Goal: Information Seeking & Learning: Learn about a topic

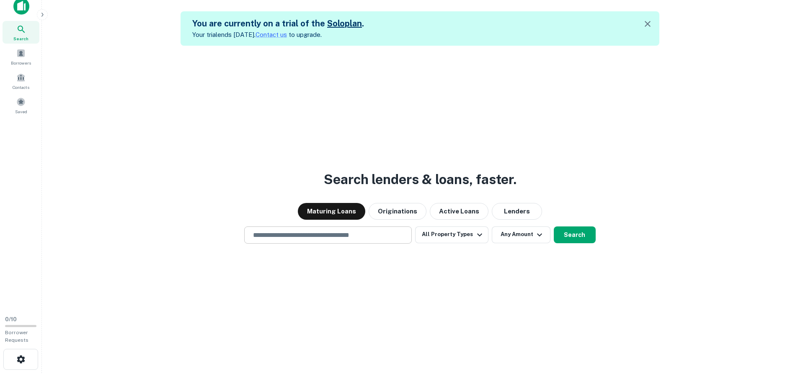
scroll to position [13, 0]
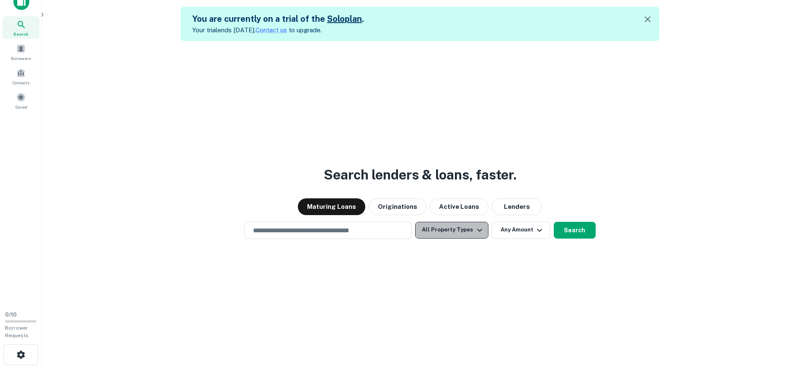
click at [481, 225] on icon "button" at bounding box center [480, 230] width 10 height 10
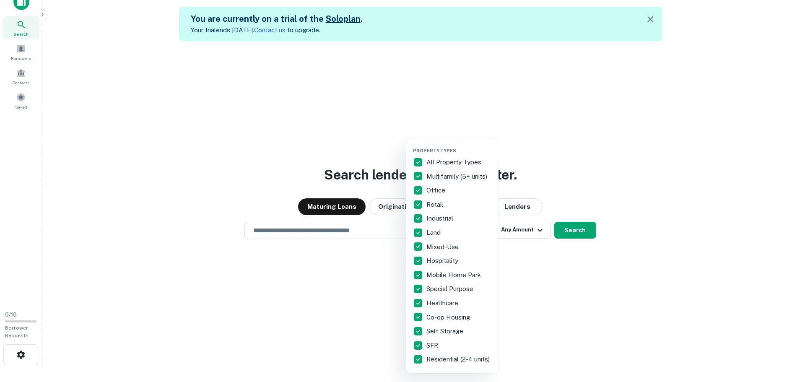
click at [449, 159] on p "All Property Types" at bounding box center [454, 162] width 57 height 10
click at [433, 177] on p "Multifamily (5+ units)" at bounding box center [457, 176] width 62 height 10
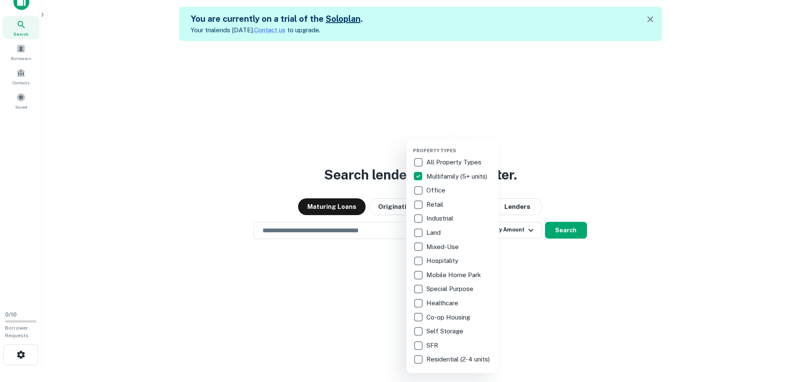
click at [430, 192] on p "Office" at bounding box center [436, 190] width 21 height 10
click at [430, 203] on p "Retail" at bounding box center [435, 204] width 18 height 10
click at [431, 216] on p "Industrial" at bounding box center [440, 218] width 28 height 10
click at [562, 204] on div at bounding box center [402, 191] width 805 height 382
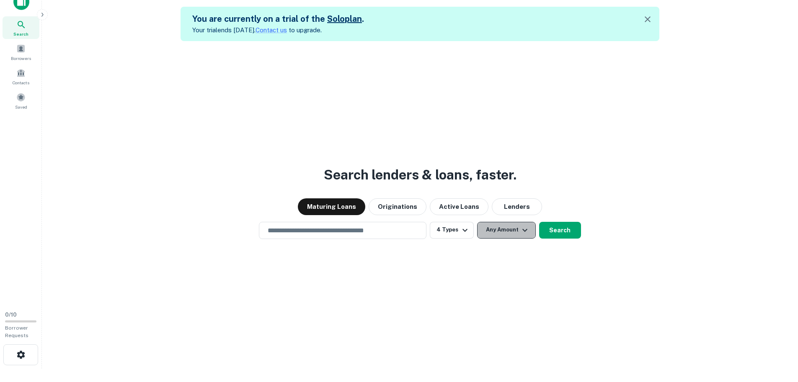
click at [520, 226] on icon "button" at bounding box center [525, 230] width 10 height 10
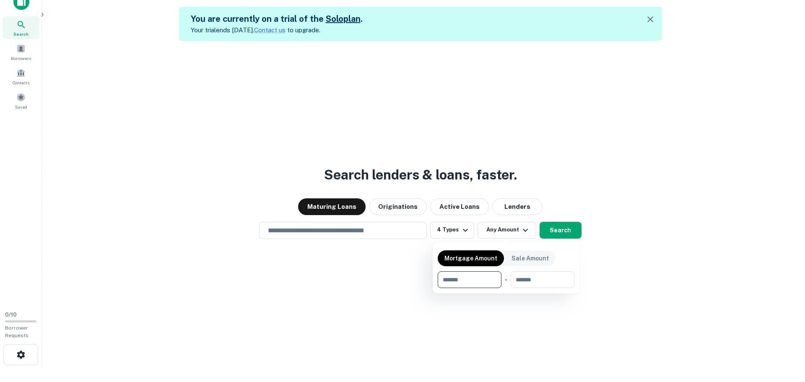
click at [464, 277] on input "number" at bounding box center [467, 279] width 58 height 17
type input "*"
type input "*******"
click at [604, 248] on div at bounding box center [402, 191] width 805 height 382
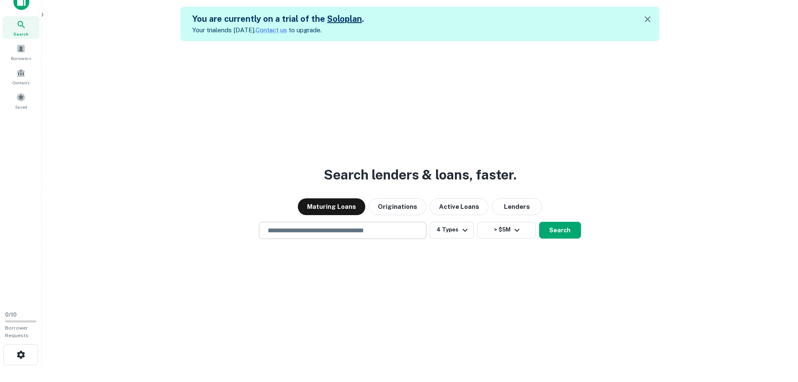
click at [361, 229] on input "text" at bounding box center [343, 230] width 160 height 10
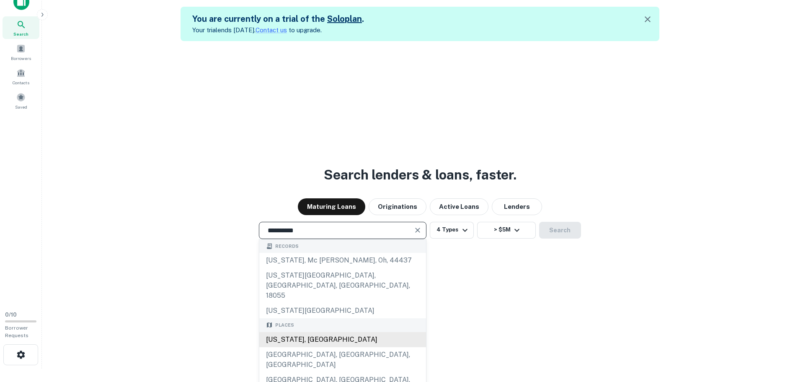
click at [332, 332] on div "New Jersey, USA" at bounding box center [342, 339] width 167 height 15
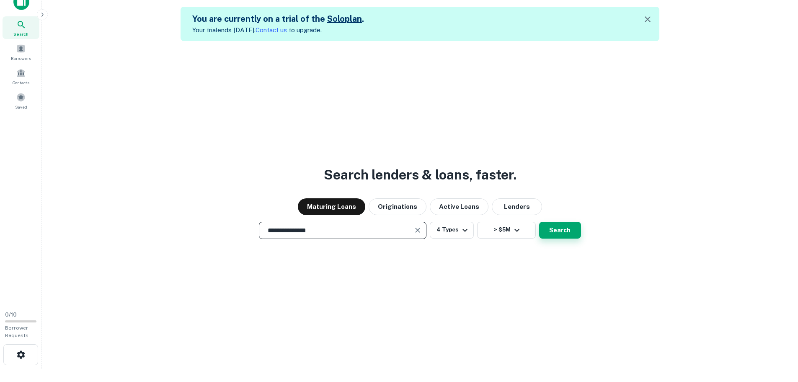
type input "**********"
click at [571, 228] on button "Search" at bounding box center [560, 230] width 42 height 17
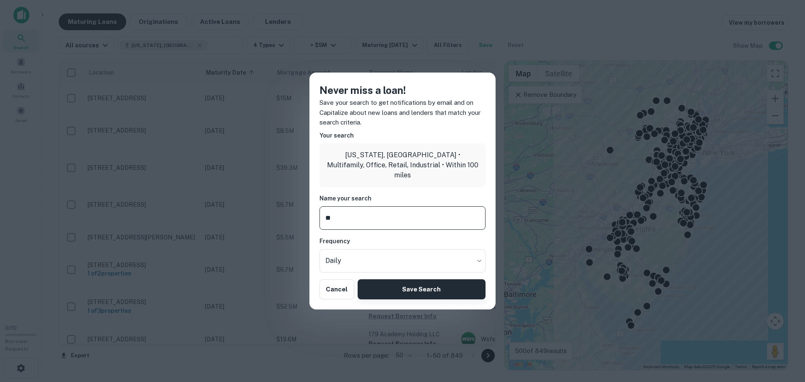
type input "**"
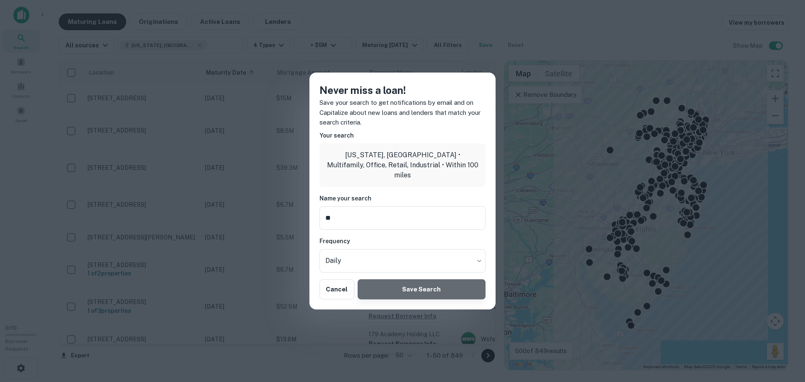
click at [399, 289] on button "Save Search" at bounding box center [421, 289] width 128 height 20
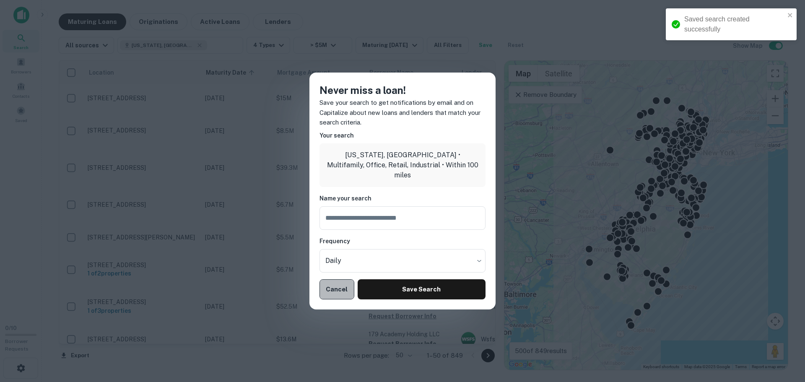
click at [339, 283] on button "Cancel" at bounding box center [336, 289] width 35 height 20
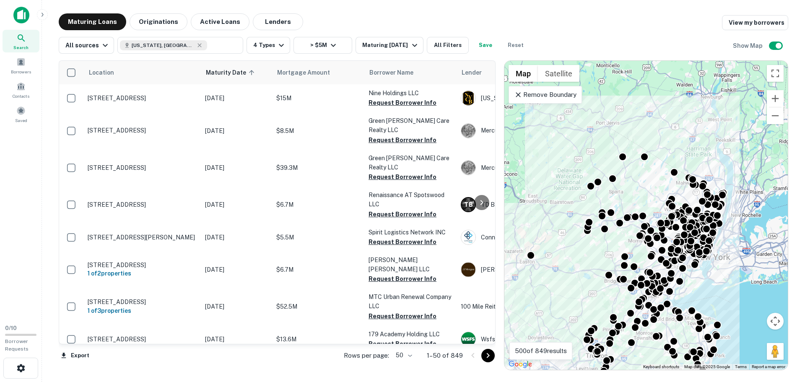
drag, startPoint x: 725, startPoint y: 176, endPoint x: 743, endPoint y: 274, distance: 100.1
click at [743, 274] on div "To activate drag with keyboard, press Alt + Enter. Once in keyboard drag state,…" at bounding box center [645, 215] width 283 height 309
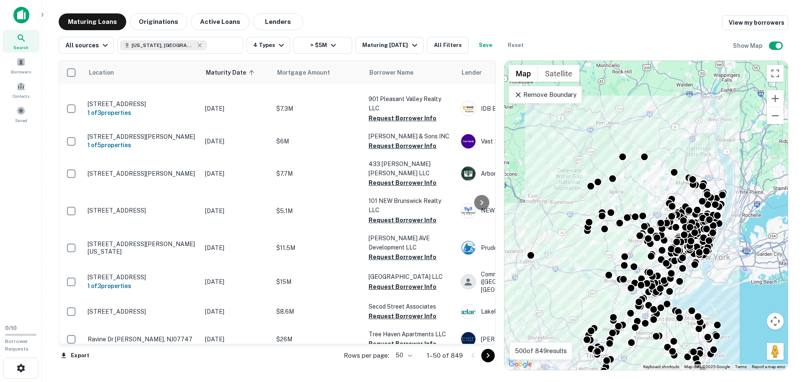
scroll to position [1279, 0]
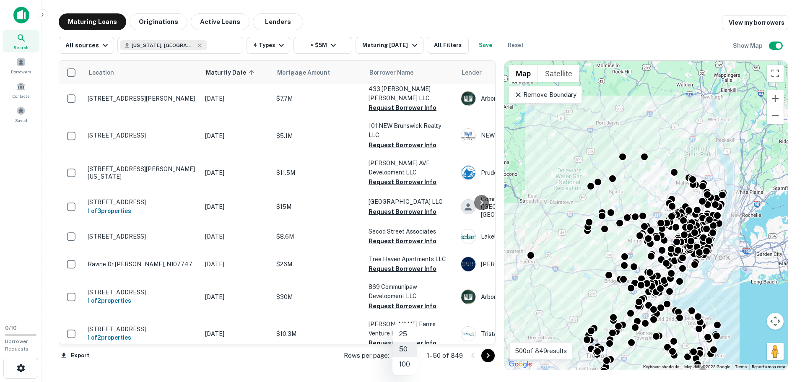
click at [404, 354] on body "Search Borrowers Contacts Saved 0 / 10 Borrower Requests Maturing Loans Origina…" at bounding box center [402, 191] width 805 height 382
click at [408, 363] on li "100" at bounding box center [404, 364] width 24 height 15
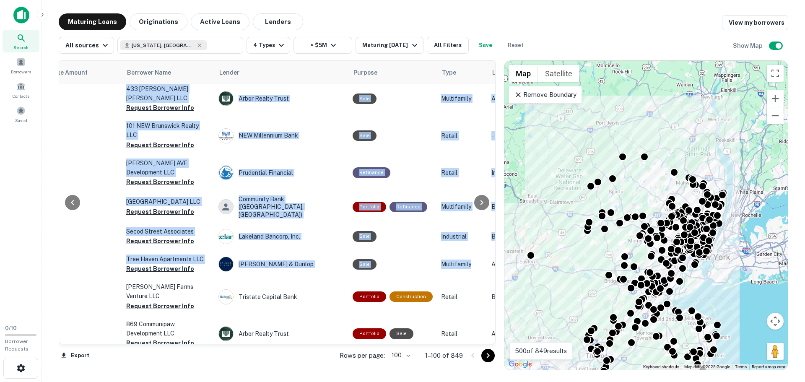
click at [491, 189] on div "Location Maturity Date sorted ascending Mortgage Amount Borrower Name Lender Pu…" at bounding box center [277, 202] width 437 height 284
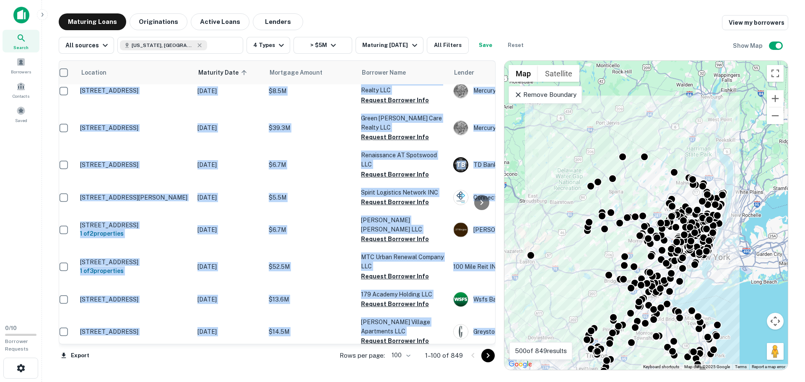
scroll to position [0, 8]
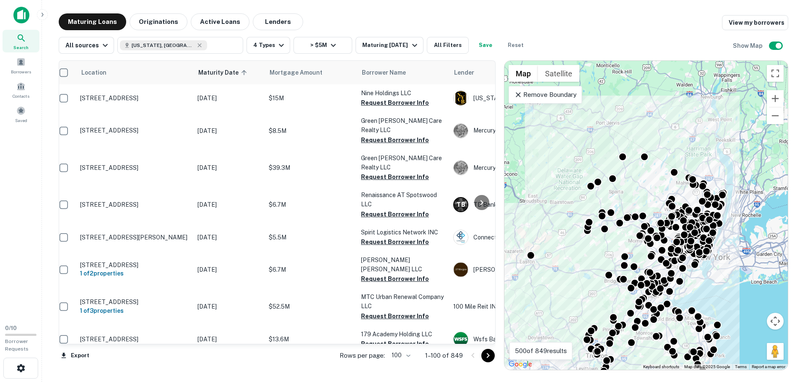
click at [505, 13] on div "Maturing Loans Originations Active Loans Lenders View my borrowers" at bounding box center [423, 21] width 729 height 17
click at [392, 53] on button "Maturing In 1 Year" at bounding box center [388, 45] width 67 height 17
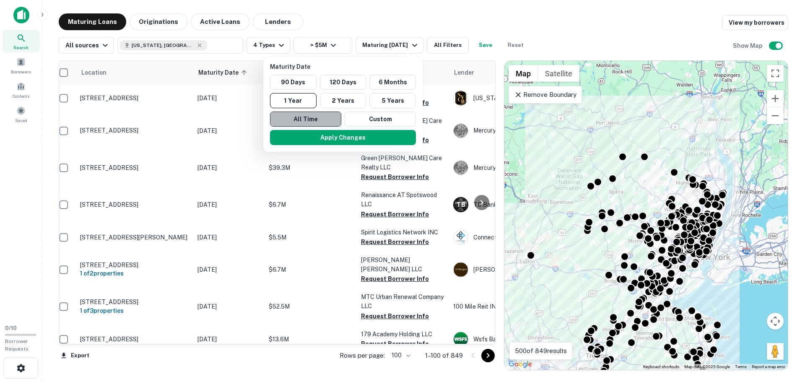
click at [321, 116] on button "All Time" at bounding box center [305, 118] width 71 height 15
click at [371, 116] on button "Custom" at bounding box center [380, 118] width 71 height 15
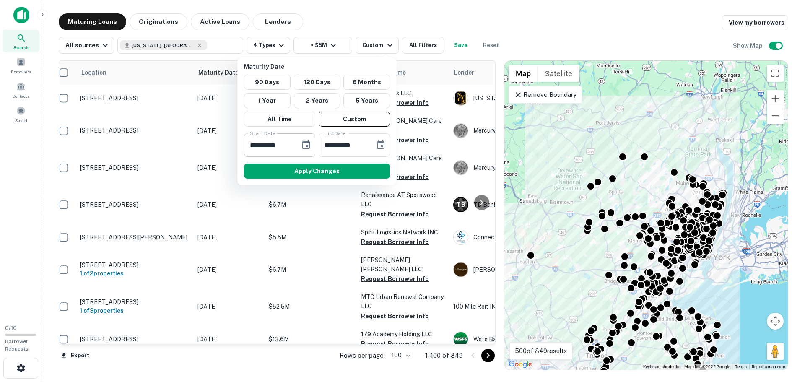
click at [298, 150] on div "**********" at bounding box center [279, 144] width 71 height 23
click at [308, 144] on icon "Choose date, selected date is Feb 28, 2025" at bounding box center [306, 145] width 10 height 10
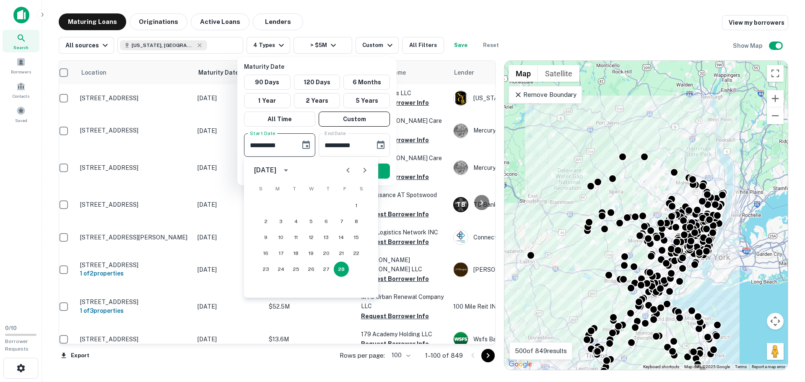
click at [365, 169] on icon "Next month" at bounding box center [364, 170] width 3 height 5
click at [348, 170] on icon "Previous month" at bounding box center [348, 170] width 10 height 10
click at [361, 170] on icon "Next month" at bounding box center [365, 170] width 10 height 10
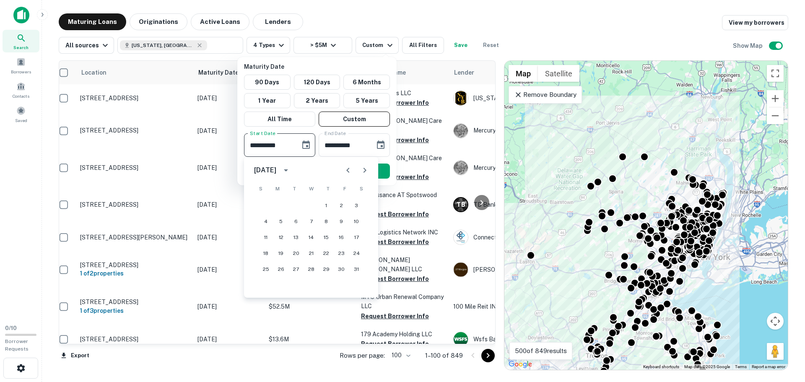
click at [361, 170] on icon "Next month" at bounding box center [365, 170] width 10 height 10
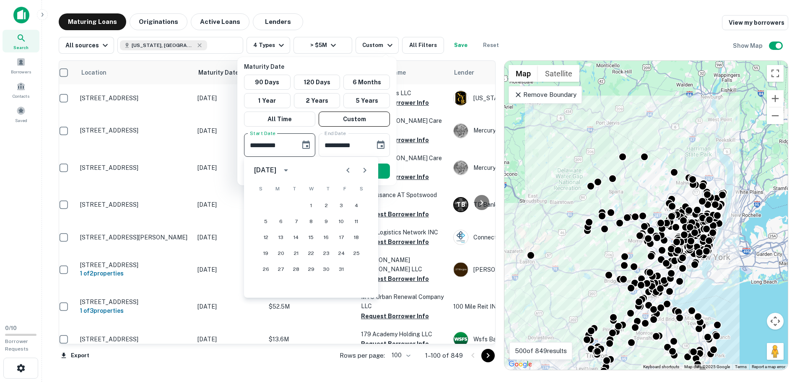
click at [361, 170] on icon "Next month" at bounding box center [365, 170] width 10 height 10
click at [325, 205] on button "1" at bounding box center [326, 205] width 15 height 15
type input "**********"
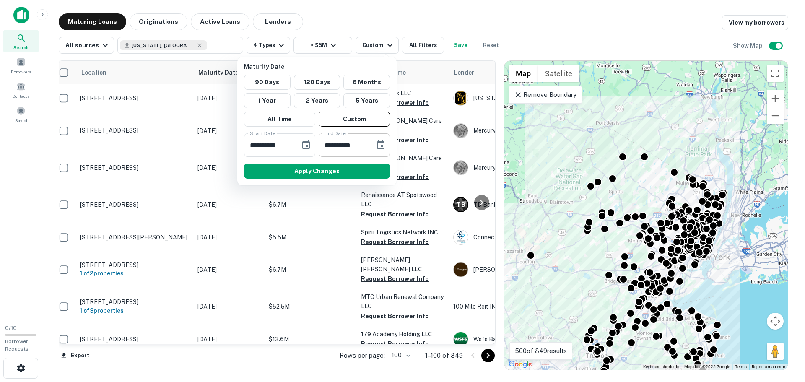
click at [377, 142] on icon "Choose date, selected date is Aug 27, 2025" at bounding box center [381, 145] width 10 height 10
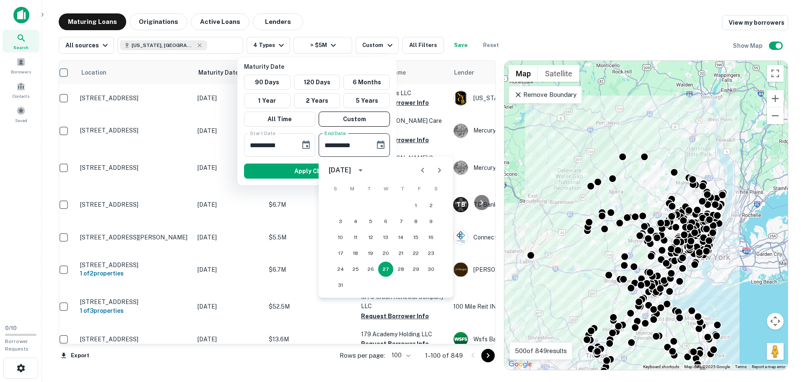
click at [351, 171] on div "August 2025" at bounding box center [340, 170] width 22 height 10
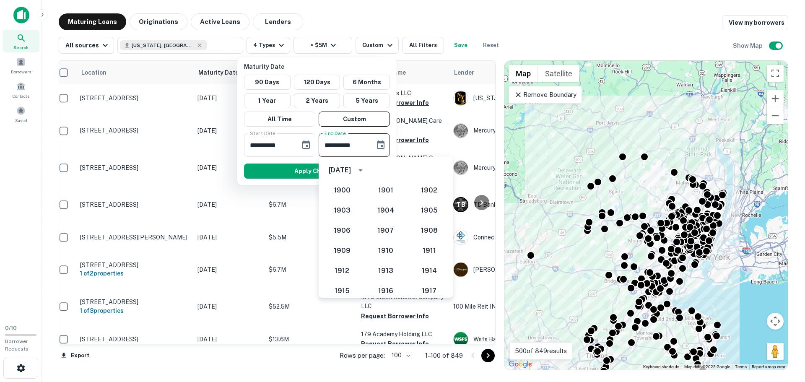
scroll to position [776, 0]
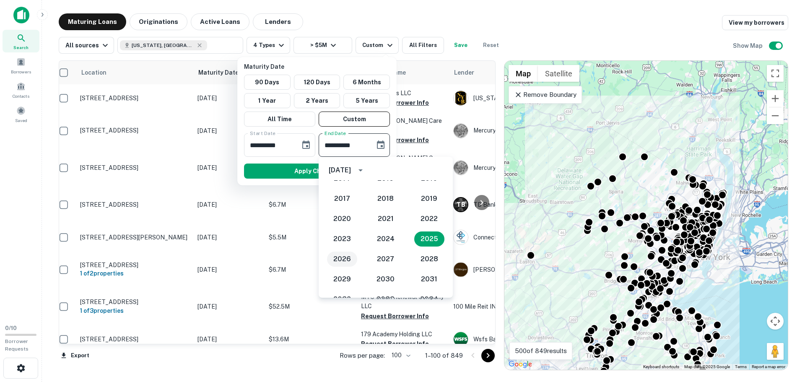
click at [347, 257] on button "2026" at bounding box center [342, 258] width 30 height 15
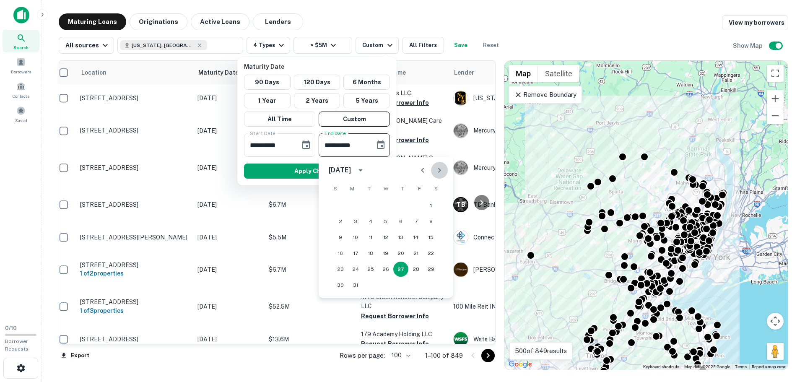
click at [437, 169] on icon "Next month" at bounding box center [439, 170] width 10 height 10
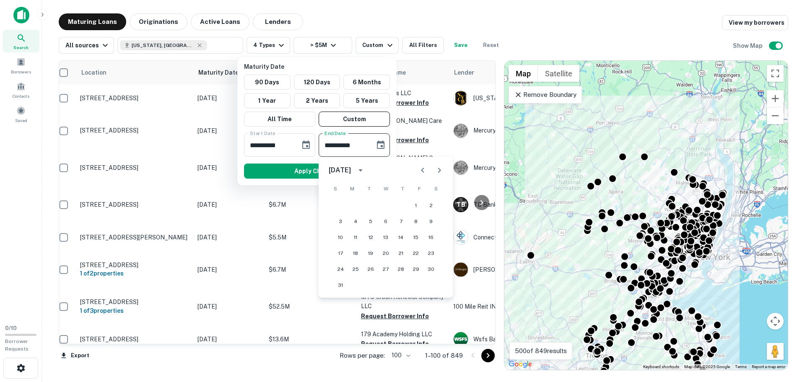
click at [426, 169] on icon "Previous month" at bounding box center [422, 170] width 10 height 10
click at [402, 268] on button "31" at bounding box center [400, 269] width 15 height 15
type input "**********"
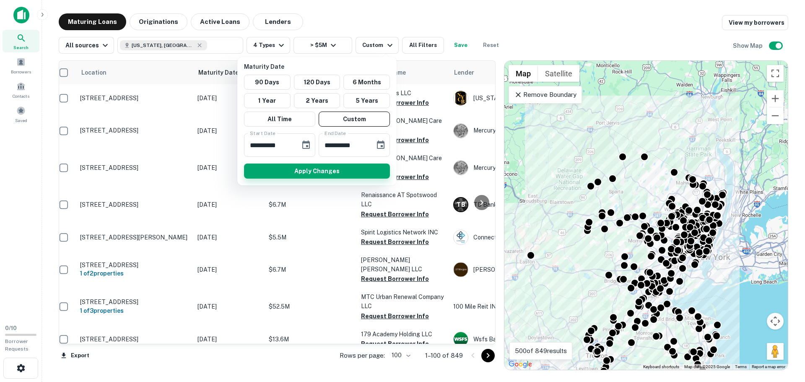
click at [355, 172] on button "Apply Changes" at bounding box center [317, 170] width 146 height 15
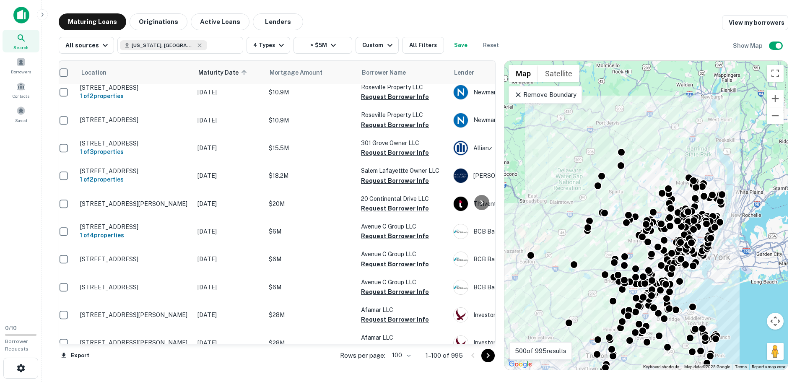
scroll to position [0, 8]
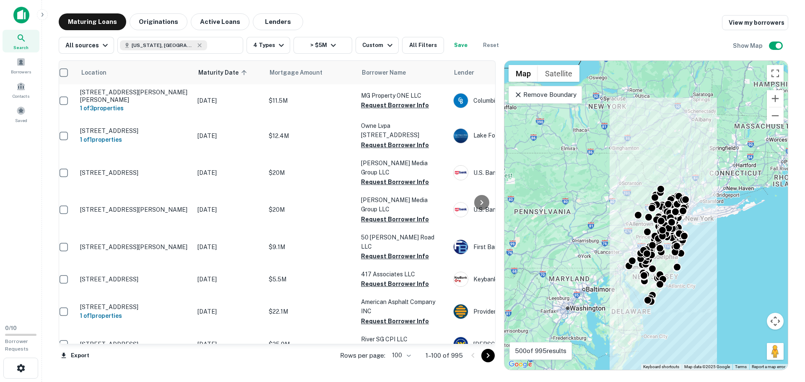
drag, startPoint x: 704, startPoint y: 252, endPoint x: 657, endPoint y: 194, distance: 75.4
click at [657, 194] on div "To navigate, press the arrow keys. To activate drag with keyboard, press Alt + …" at bounding box center [645, 215] width 283 height 309
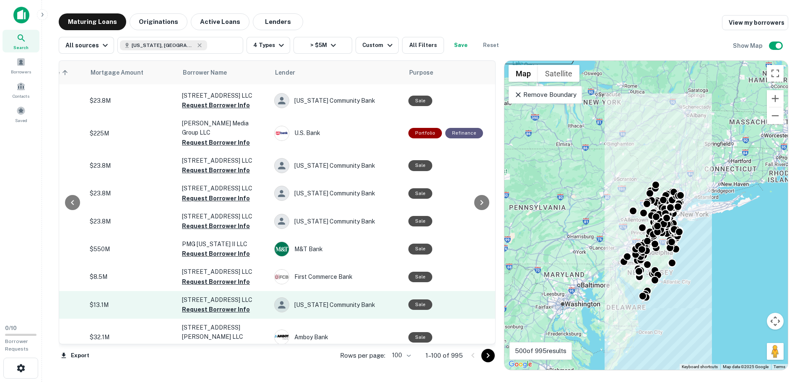
scroll to position [503, 188]
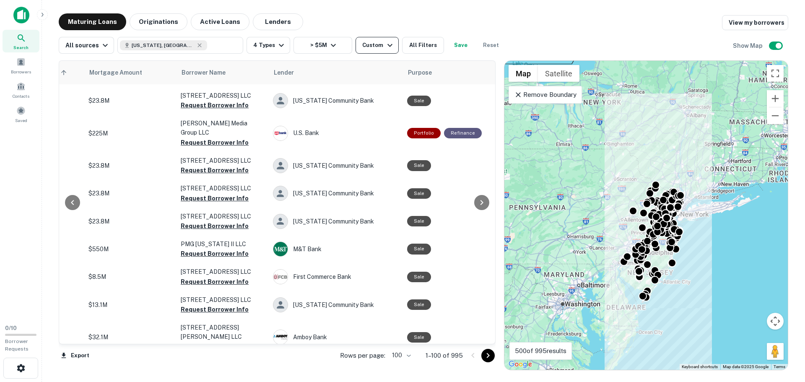
click at [385, 44] on icon "button" at bounding box center [390, 45] width 10 height 10
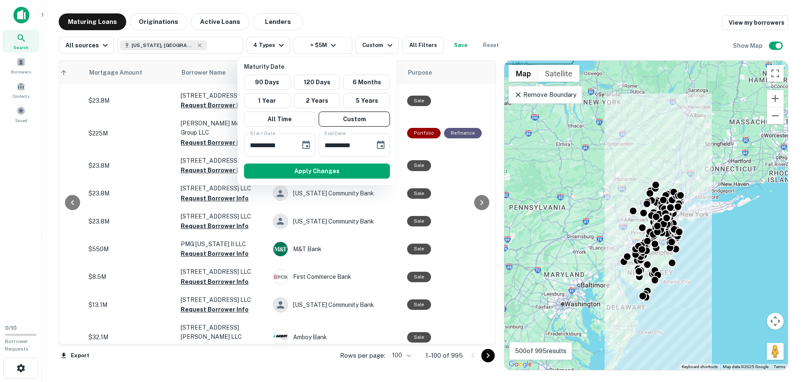
click at [368, 24] on div at bounding box center [402, 191] width 805 height 382
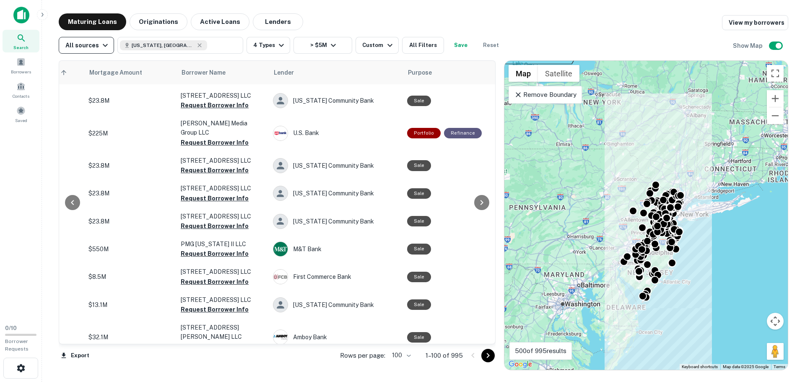
click at [80, 46] on div "All sources" at bounding box center [87, 45] width 45 height 10
click at [98, 80] on div "All sources" at bounding box center [85, 78] width 62 height 10
click at [103, 47] on div "Data Source All sources" at bounding box center [402, 191] width 805 height 382
click at [314, 25] on div "Data Source All sources" at bounding box center [402, 191] width 805 height 382
click at [90, 45] on div "Data Source All sources" at bounding box center [402, 191] width 805 height 382
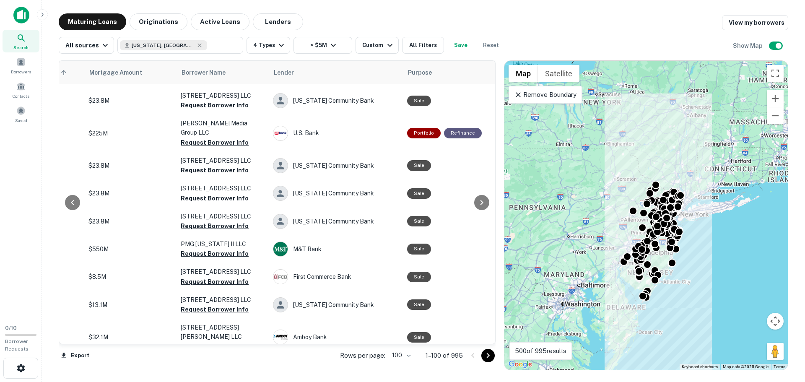
click at [31, 52] on div "Data Source All sources" at bounding box center [402, 191] width 805 height 382
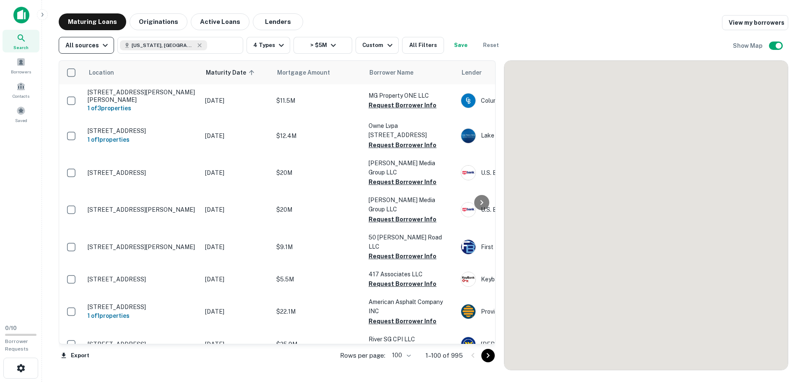
click at [96, 46] on div "All sources" at bounding box center [87, 45] width 45 height 10
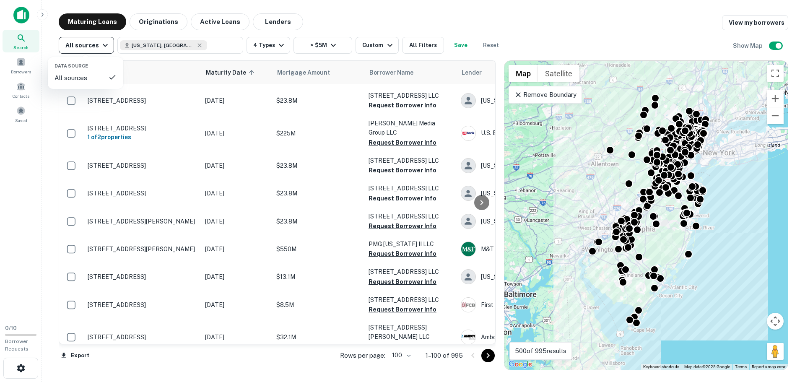
click at [96, 46] on div at bounding box center [402, 191] width 805 height 382
click at [100, 46] on icon "button" at bounding box center [105, 45] width 10 height 10
click at [101, 45] on div at bounding box center [402, 191] width 805 height 382
click at [479, 75] on div at bounding box center [481, 202] width 17 height 283
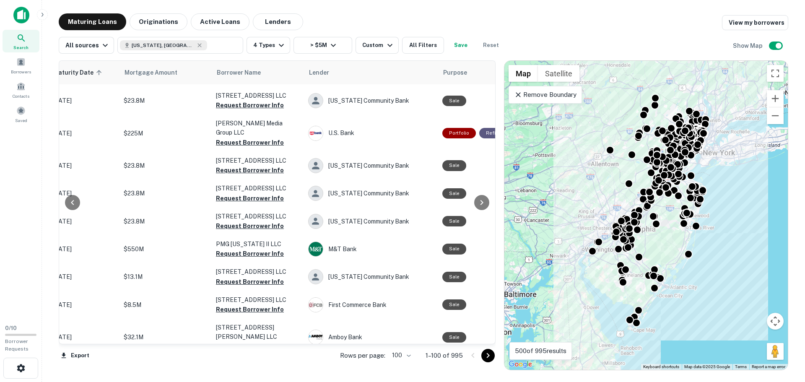
scroll to position [503, 155]
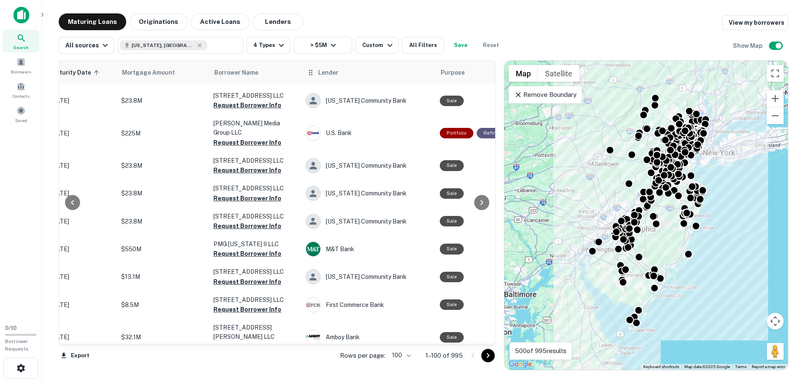
drag, startPoint x: 341, startPoint y: 72, endPoint x: 327, endPoint y: 73, distance: 13.9
click at [327, 73] on span "Lender" at bounding box center [328, 72] width 20 height 10
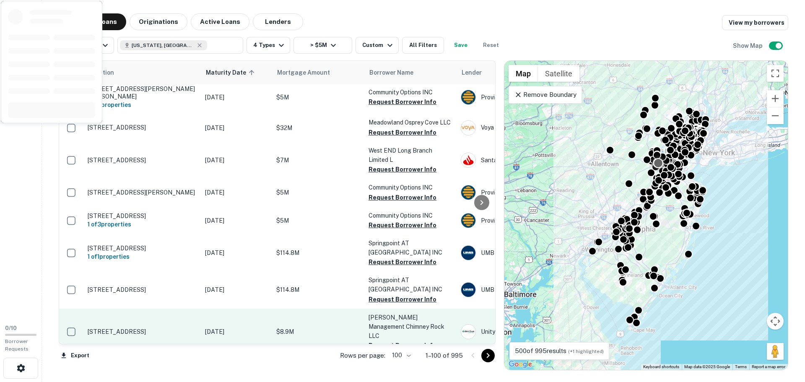
scroll to position [2765, 0]
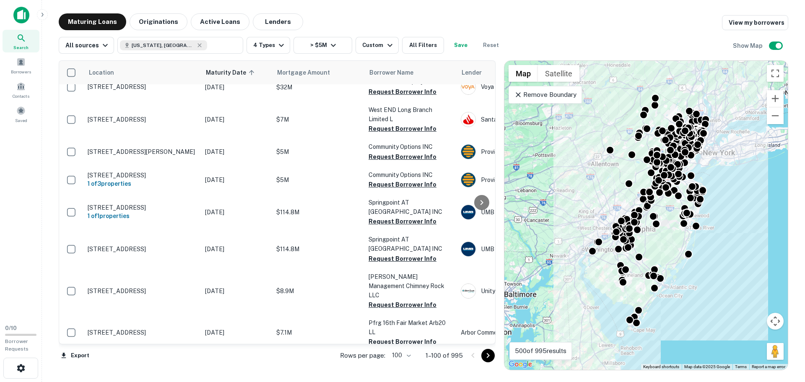
click at [489, 361] on button "Go to next page" at bounding box center [487, 355] width 13 height 13
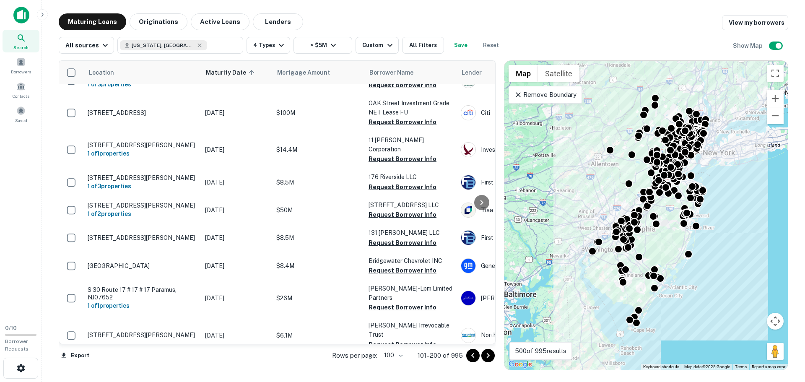
scroll to position [394, 0]
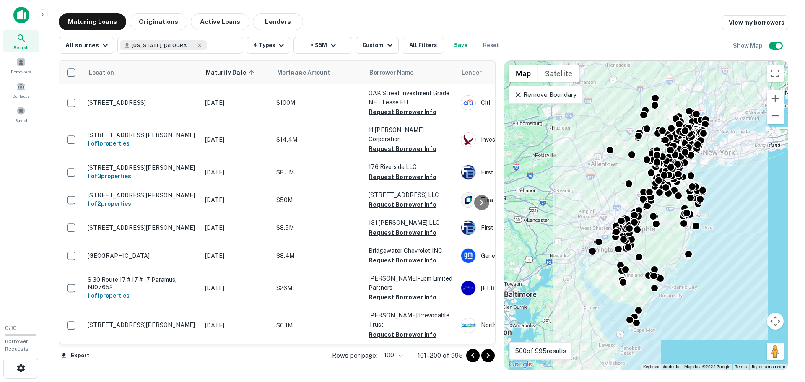
click at [17, 37] on icon at bounding box center [21, 38] width 10 height 10
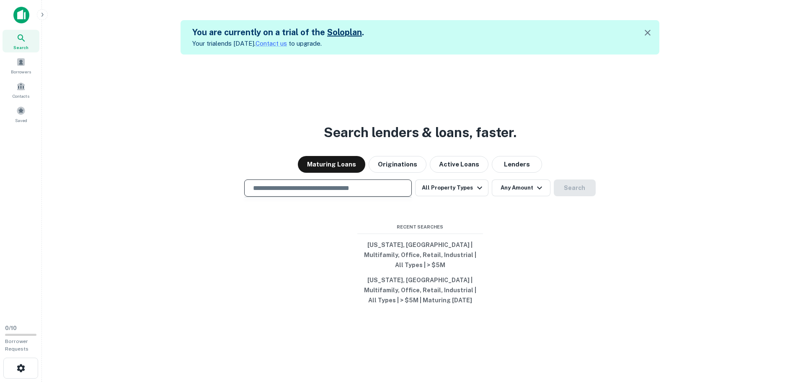
click at [352, 191] on input "text" at bounding box center [328, 188] width 160 height 10
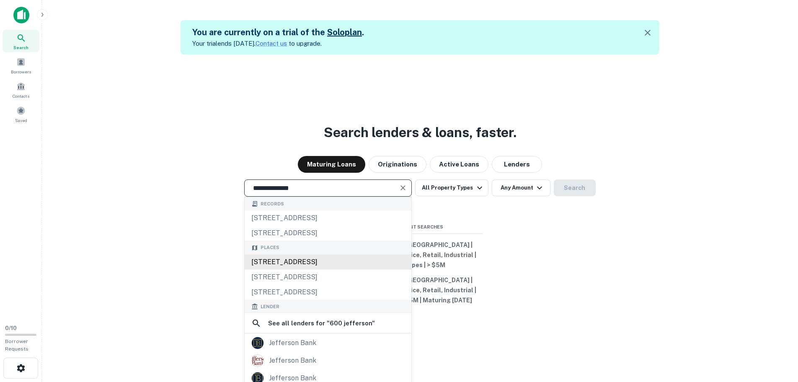
click at [350, 269] on div "600 Jefferson Avenue, Secaucus, NJ, USA" at bounding box center [328, 261] width 167 height 15
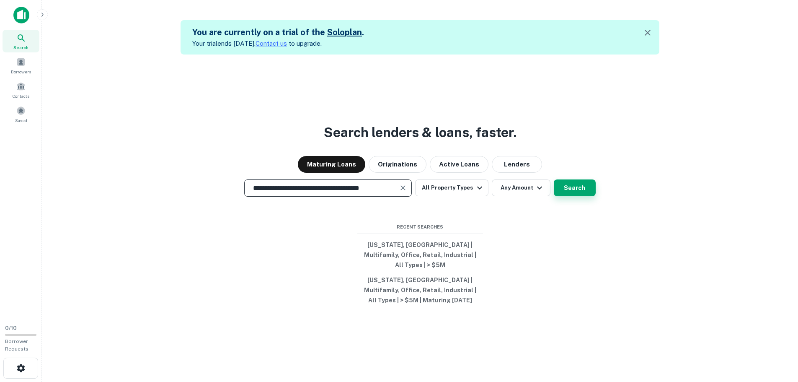
type input "**********"
click at [572, 195] on button "Search" at bounding box center [575, 187] width 42 height 17
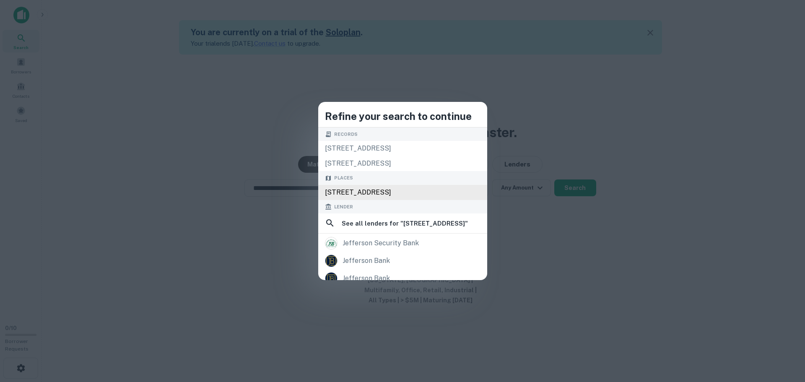
click at [451, 191] on div "600 Jefferson Ave, Secaucus, NJ 07094, USA" at bounding box center [402, 192] width 169 height 15
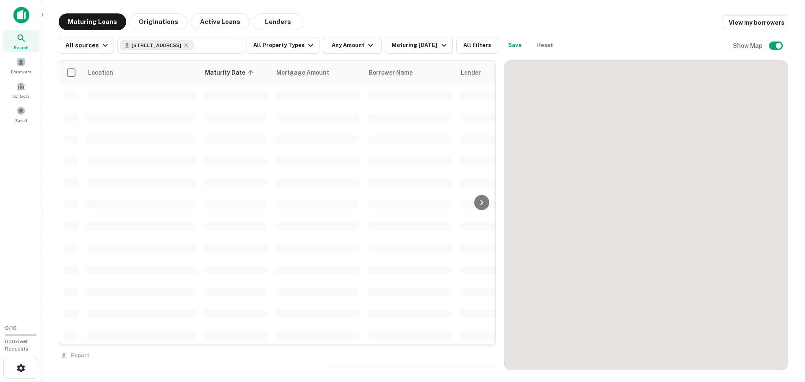
scroll to position [394, 0]
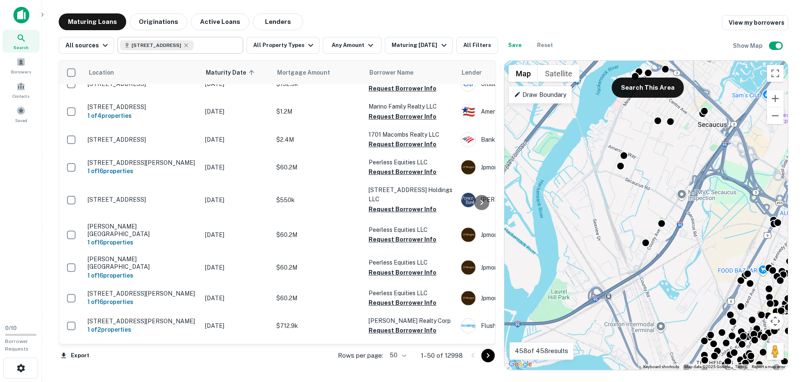
drag, startPoint x: 199, startPoint y: 44, endPoint x: 181, endPoint y: 46, distance: 18.2
click at [189, 44] on icon at bounding box center [186, 45] width 7 height 7
type input "**********"
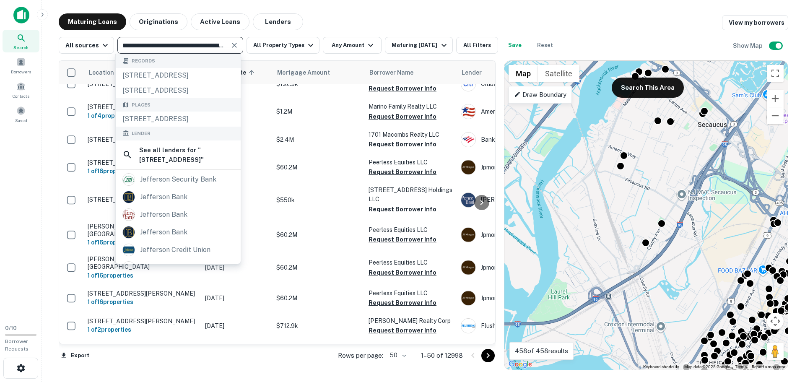
click at [232, 44] on icon "Clear" at bounding box center [234, 45] width 8 height 8
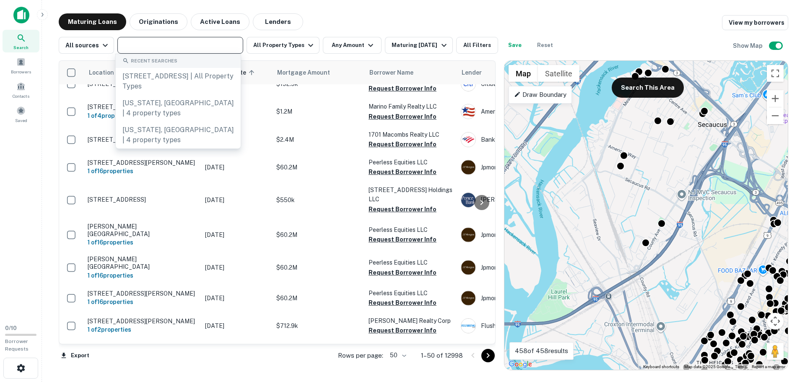
click at [205, 47] on input "text" at bounding box center [179, 45] width 119 height 12
click at [437, 42] on div "Maturing In 6 Months" at bounding box center [419, 45] width 57 height 10
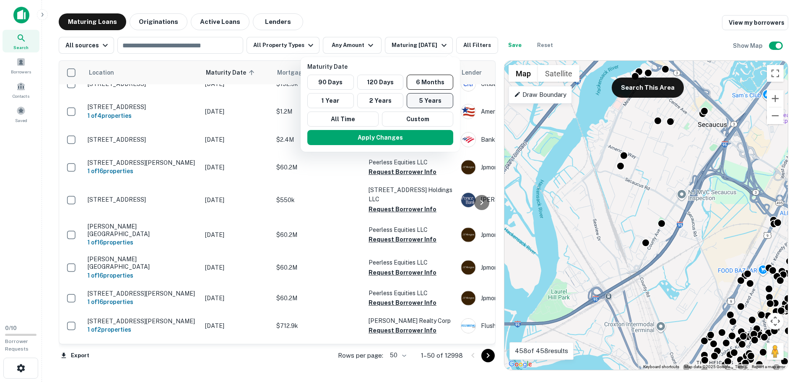
click at [416, 101] on button "5 Years" at bounding box center [430, 100] width 47 height 15
click at [405, 137] on button "Apply Changes" at bounding box center [375, 137] width 146 height 15
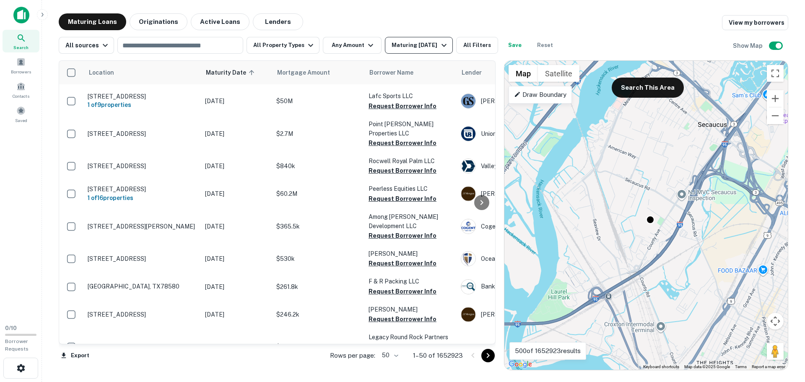
click at [432, 48] on div "Maturing In 5 Years" at bounding box center [419, 45] width 57 height 10
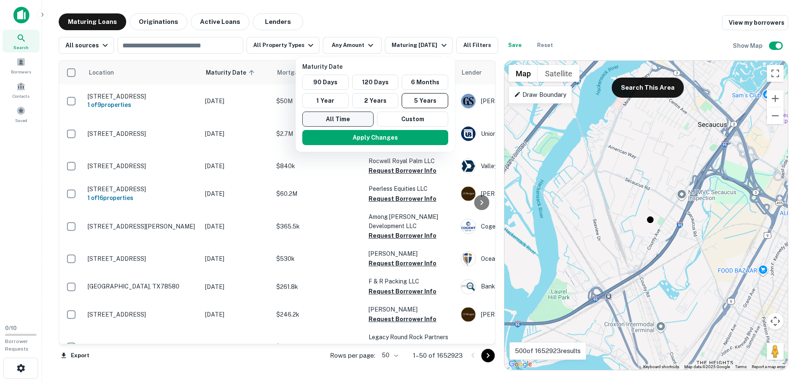
click at [354, 120] on button "All Time" at bounding box center [337, 118] width 71 height 15
drag, startPoint x: 367, startPoint y: 133, endPoint x: 425, endPoint y: 52, distance: 99.7
click at [367, 133] on button "Apply Changes" at bounding box center [371, 137] width 146 height 15
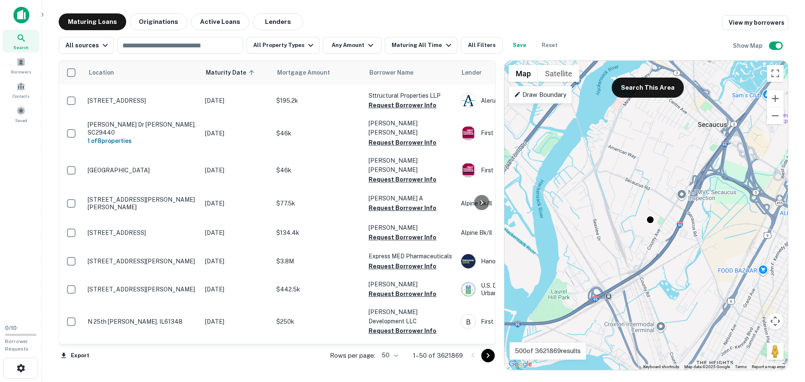
drag, startPoint x: 653, startPoint y: 88, endPoint x: 643, endPoint y: 102, distance: 16.6
click at [653, 88] on button "Search This Area" at bounding box center [647, 88] width 72 height 20
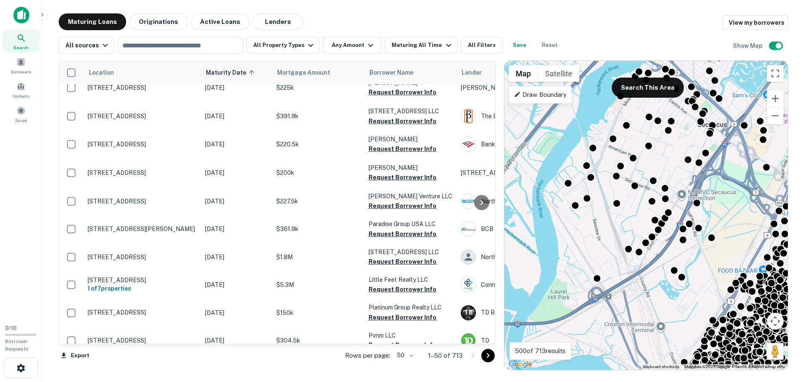
click at [637, 189] on div at bounding box center [634, 185] width 8 height 8
click at [618, 199] on div at bounding box center [617, 202] width 12 height 12
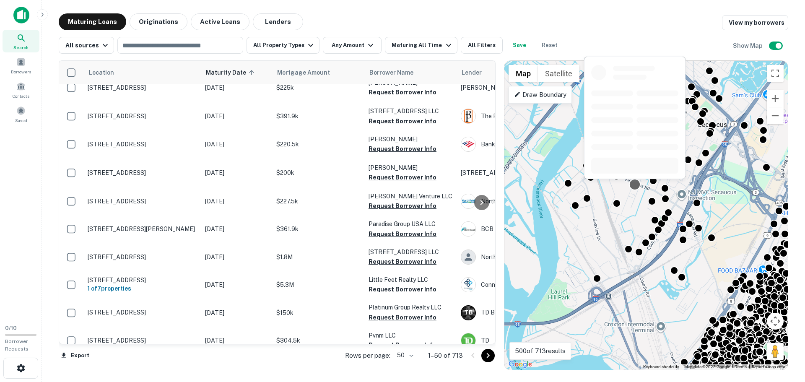
click at [636, 185] on div at bounding box center [635, 184] width 12 height 12
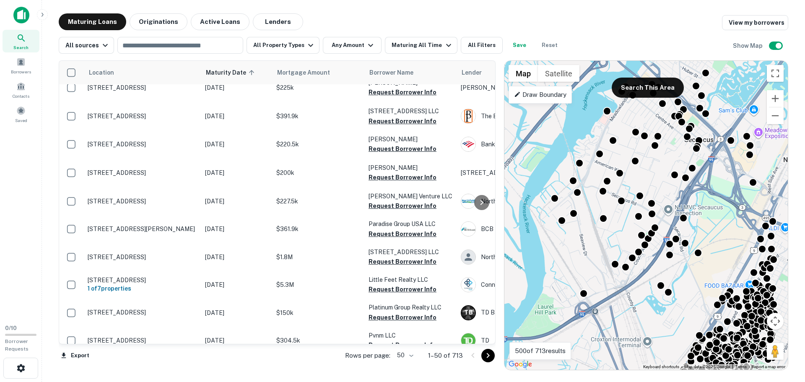
drag, startPoint x: 622, startPoint y: 210, endPoint x: 606, endPoint y: 226, distance: 22.8
click at [607, 227] on div "To activate drag with keyboard, press Alt + Enter. Once in keyboard drag state,…" at bounding box center [645, 215] width 283 height 309
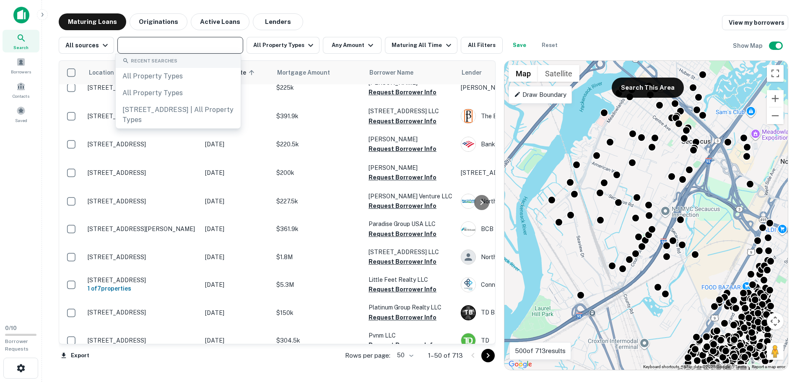
click at [199, 45] on input "text" at bounding box center [179, 45] width 119 height 12
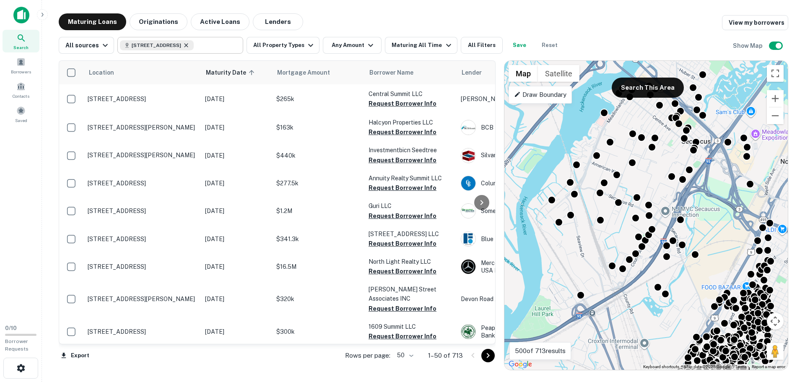
click at [189, 45] on icon at bounding box center [186, 45] width 7 height 7
type input "**********"
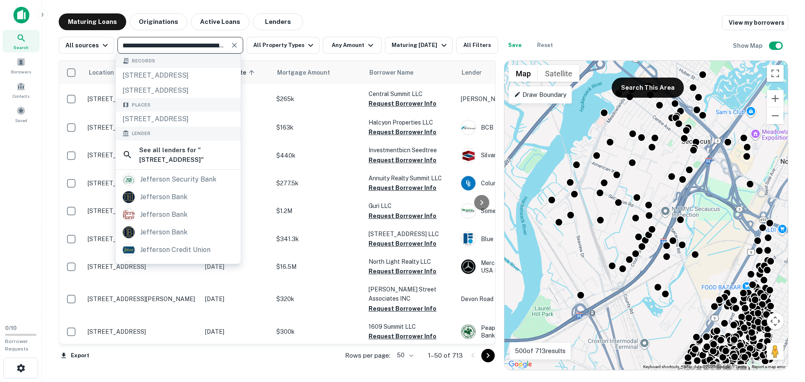
click at [174, 47] on input "**********" at bounding box center [173, 45] width 107 height 12
click at [233, 45] on icon "Clear" at bounding box center [234, 45] width 8 height 8
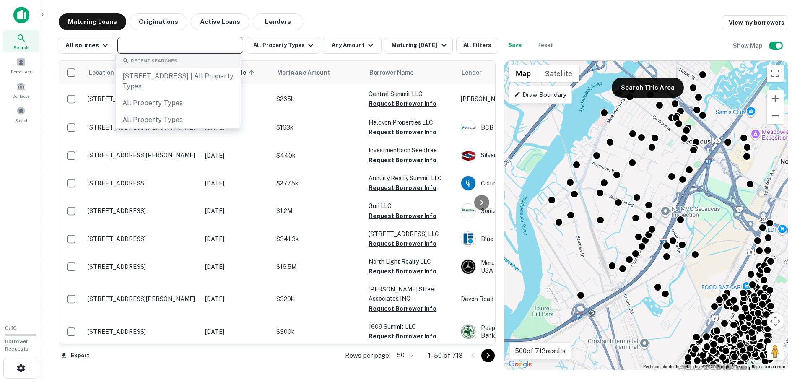
click at [195, 45] on input "text" at bounding box center [179, 45] width 119 height 12
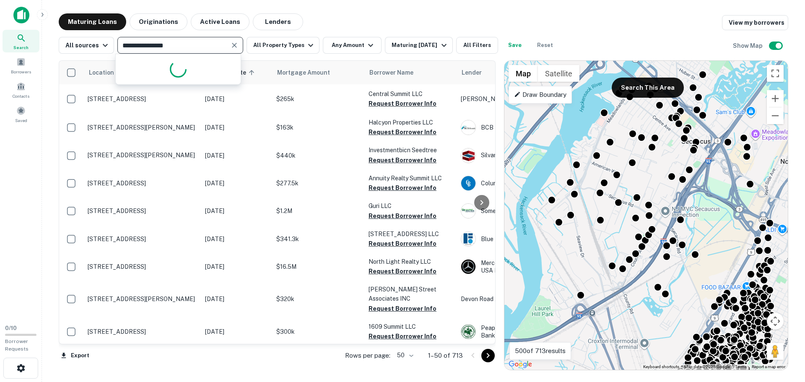
type input "**********"
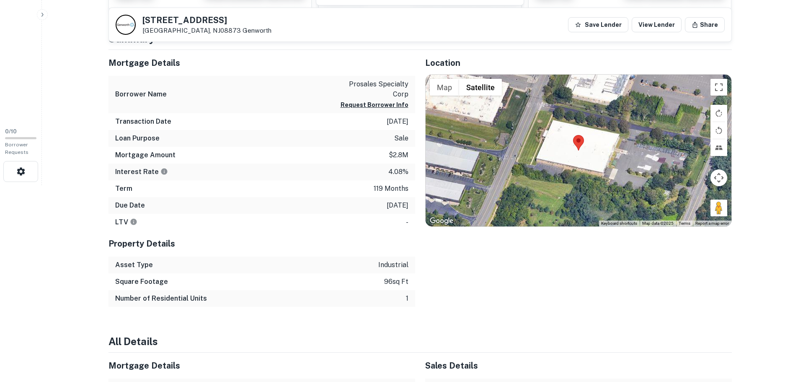
scroll to position [210, 0]
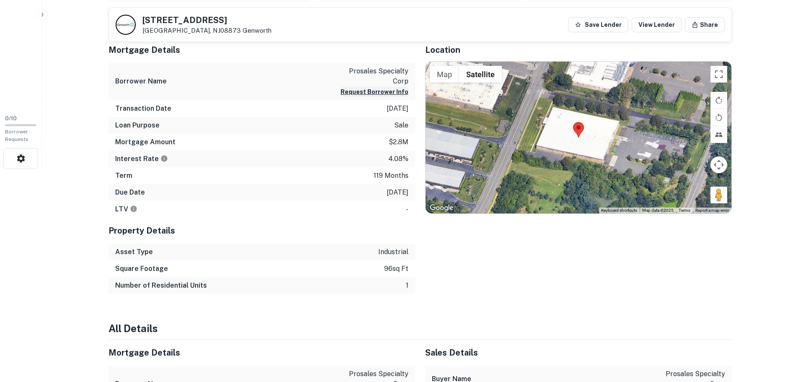
click at [367, 87] on button "Request Borrower Info" at bounding box center [375, 92] width 68 height 10
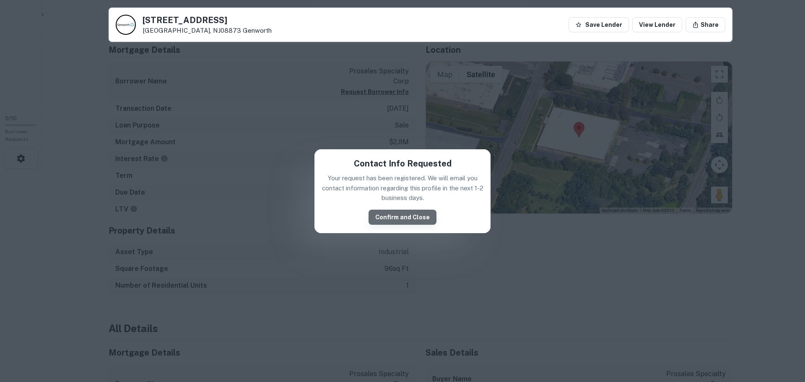
click at [407, 215] on button "Confirm and Close" at bounding box center [402, 217] width 68 height 15
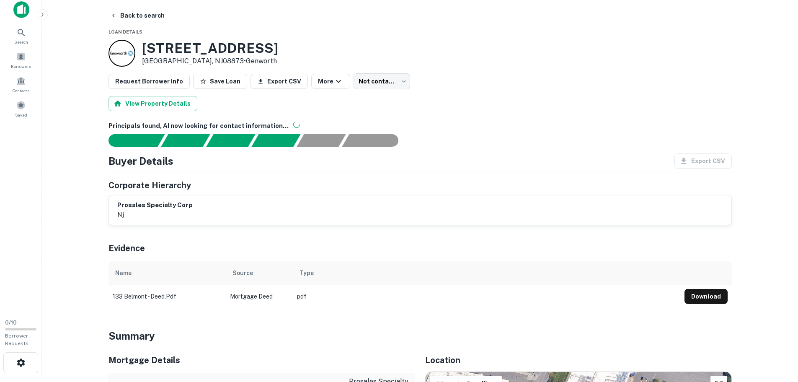
scroll to position [0, 0]
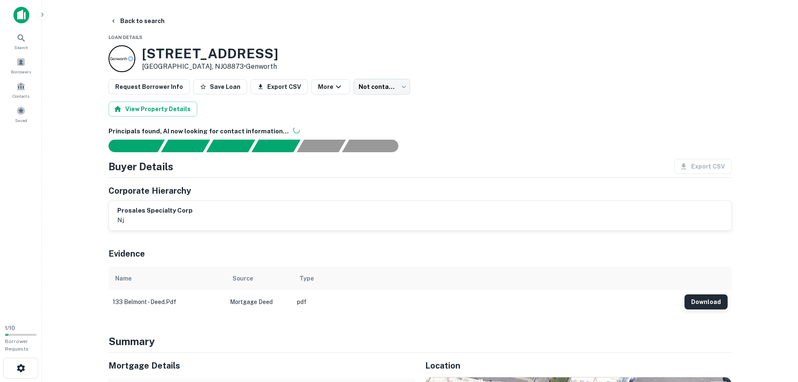
click at [692, 301] on button "Download" at bounding box center [706, 301] width 43 height 15
click at [402, 88] on div "Request Borrower Info Save Loan Export CSV More Not contacted **** ​" at bounding box center [421, 87] width 624 height 16
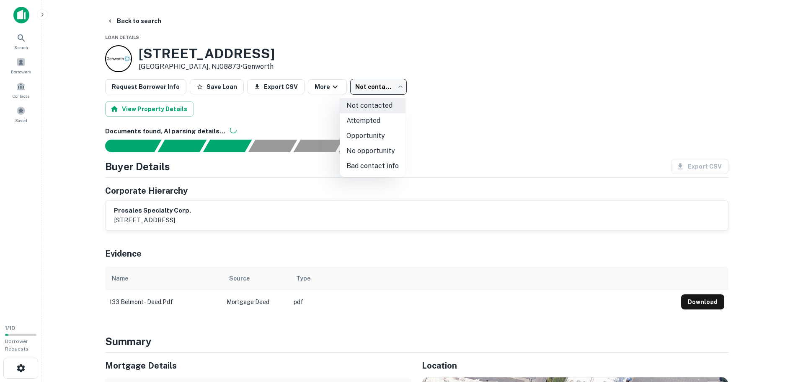
click at [398, 87] on body "Search Borrowers Contacts Saved 1 / 10 Borrower Requests Back to search Loan De…" at bounding box center [399, 191] width 798 height 382
click at [441, 76] on div at bounding box center [402, 191] width 805 height 382
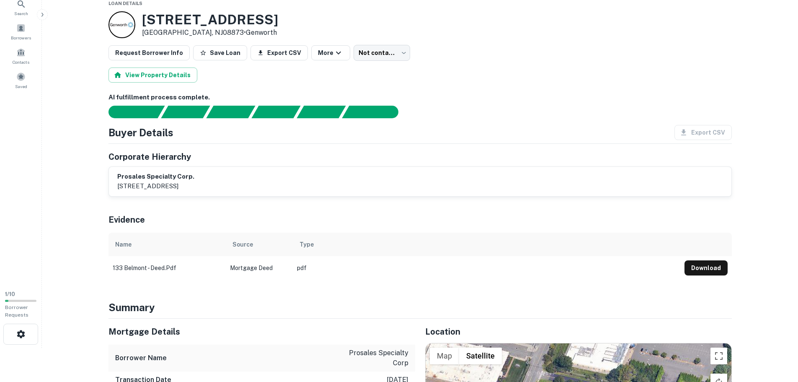
scroll to position [8, 0]
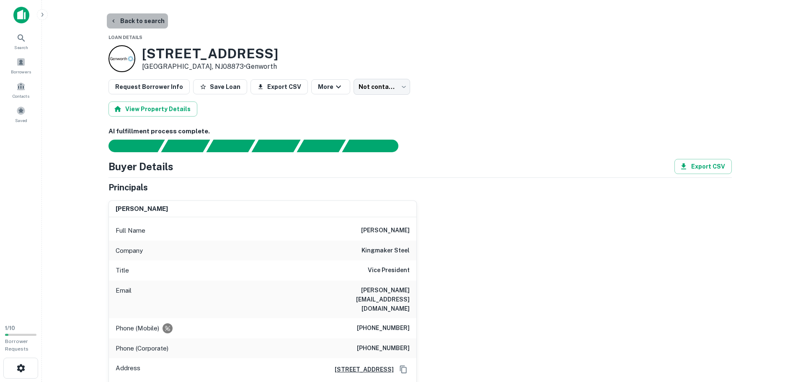
click at [152, 22] on button "Back to search" at bounding box center [137, 20] width 61 height 15
click at [129, 15] on button "Back to search" at bounding box center [137, 20] width 61 height 15
click at [123, 18] on button "Back to search" at bounding box center [137, 20] width 61 height 15
click at [145, 21] on button "Back to search" at bounding box center [137, 20] width 61 height 15
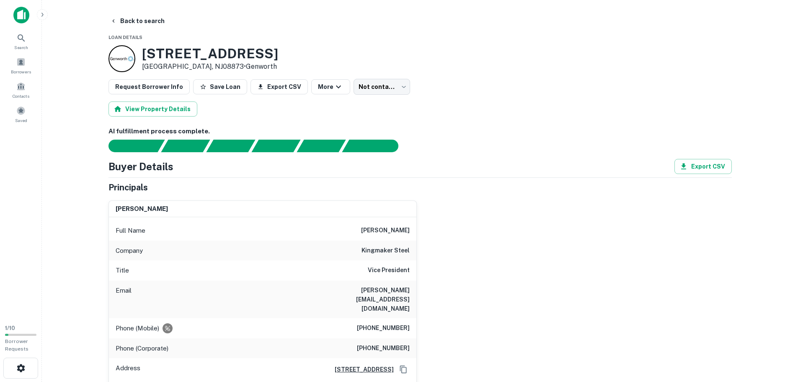
click at [29, 16] on img at bounding box center [21, 15] width 16 height 17
click at [21, 46] on span "Search" at bounding box center [21, 47] width 14 height 7
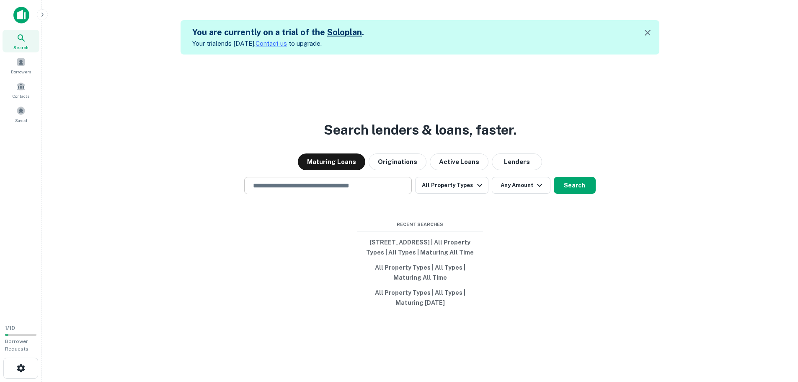
click at [290, 181] on input "text" at bounding box center [328, 186] width 160 height 10
click at [309, 183] on input "text" at bounding box center [328, 186] width 160 height 10
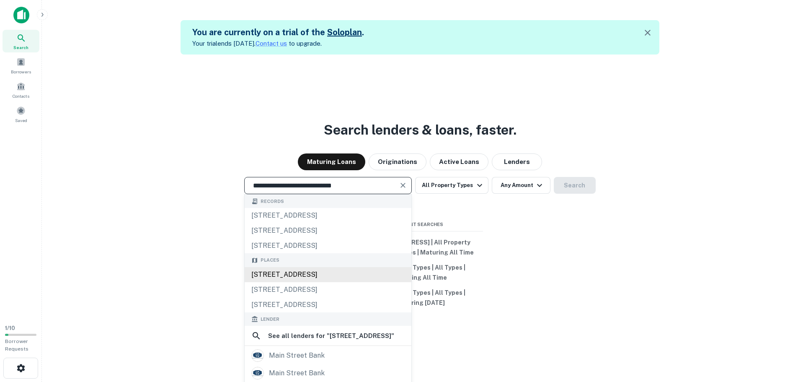
click at [345, 267] on div "[STREET_ADDRESS]" at bounding box center [328, 274] width 167 height 15
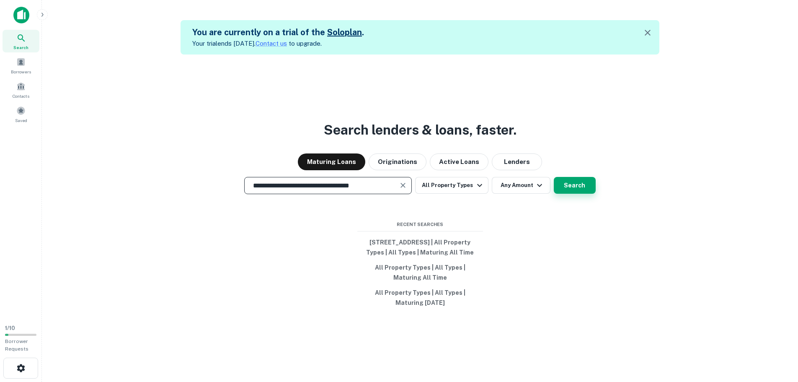
type input "**********"
click at [579, 180] on button "Search" at bounding box center [575, 185] width 42 height 17
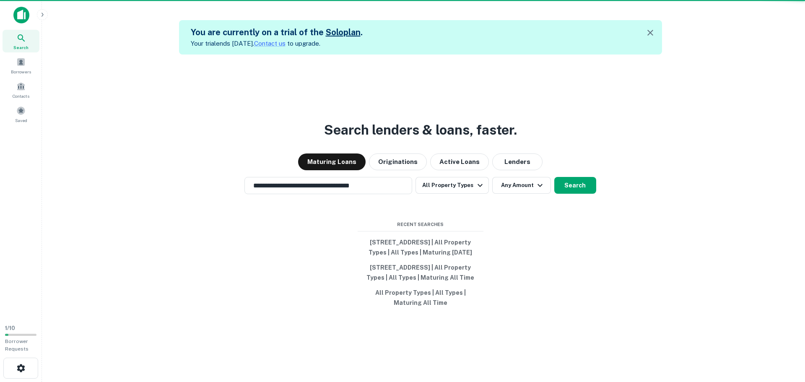
click at [429, 150] on div "[STREET_ADDRESS]" at bounding box center [402, 148] width 185 height 15
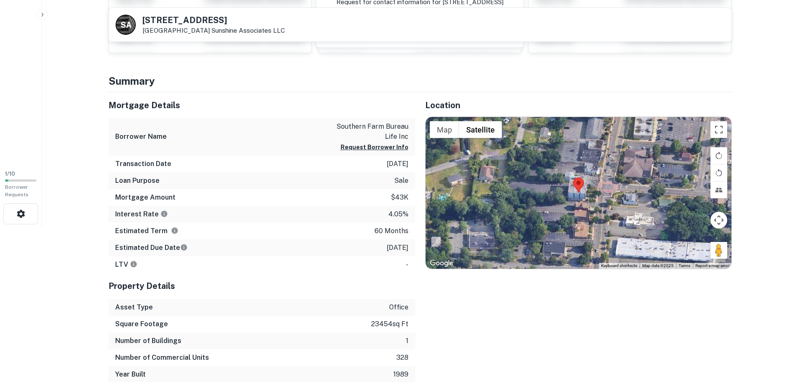
scroll to position [168, 0]
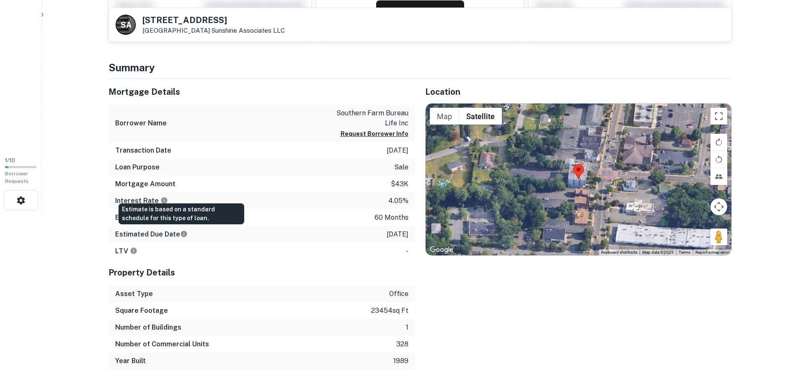
click at [182, 233] on icon "Estimate is based on a standard schedule for this type of loan." at bounding box center [184, 234] width 6 height 6
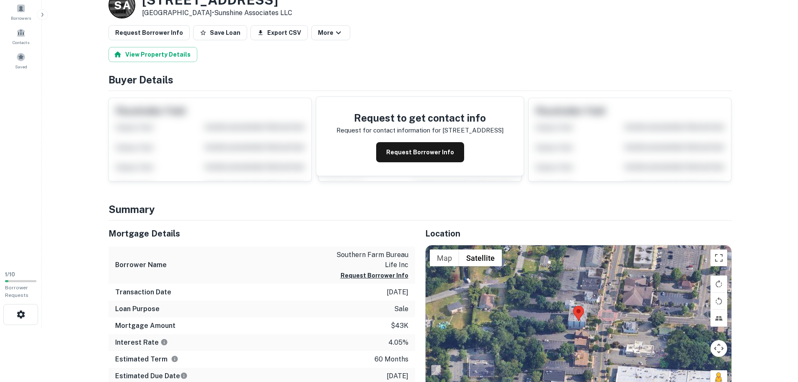
scroll to position [42, 0]
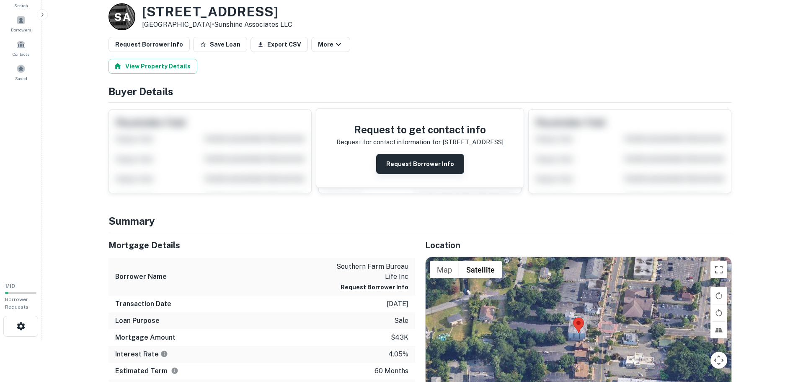
click at [409, 166] on button "Request Borrower Info" at bounding box center [420, 164] width 88 height 20
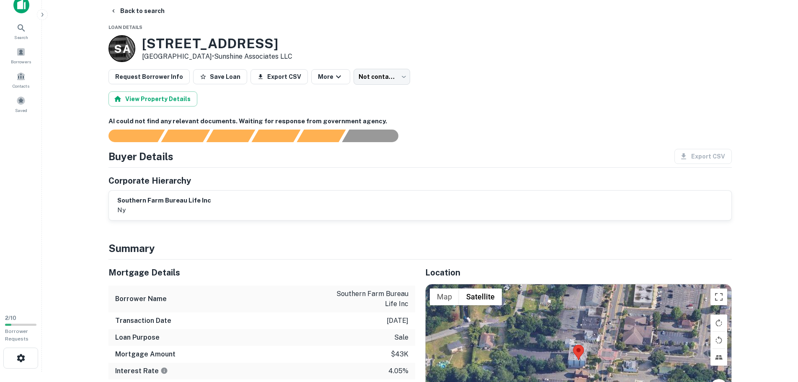
scroll to position [0, 0]
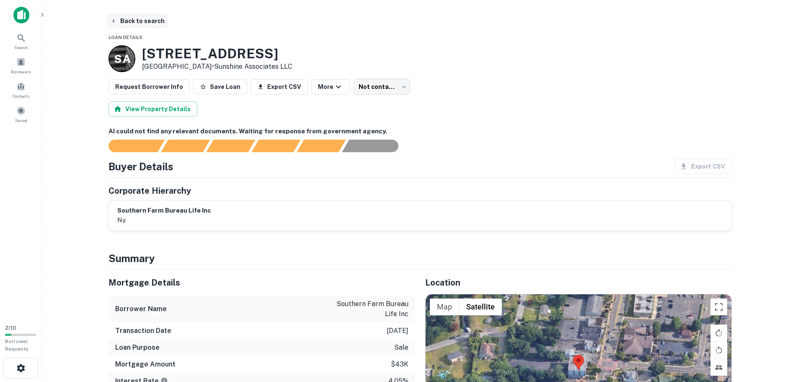
click at [121, 16] on button "Back to search" at bounding box center [137, 20] width 61 height 15
click at [26, 11] on img at bounding box center [21, 15] width 16 height 17
click at [23, 18] on img at bounding box center [21, 15] width 16 height 17
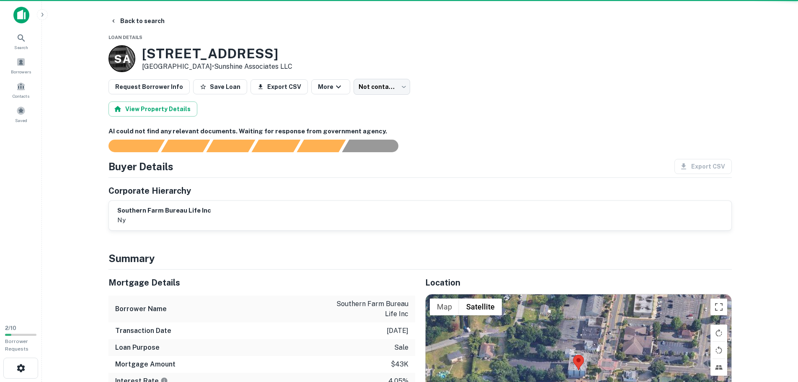
click at [23, 18] on img at bounding box center [21, 15] width 16 height 17
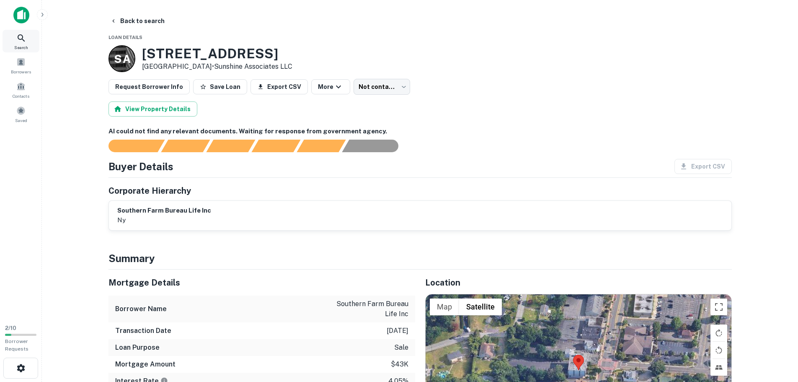
click at [25, 30] on div "Search" at bounding box center [21, 41] width 37 height 23
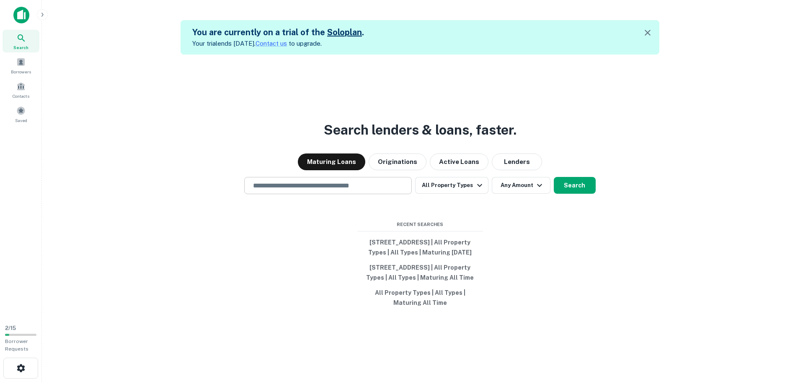
click at [342, 181] on input "text" at bounding box center [328, 186] width 160 height 10
type input "**********"
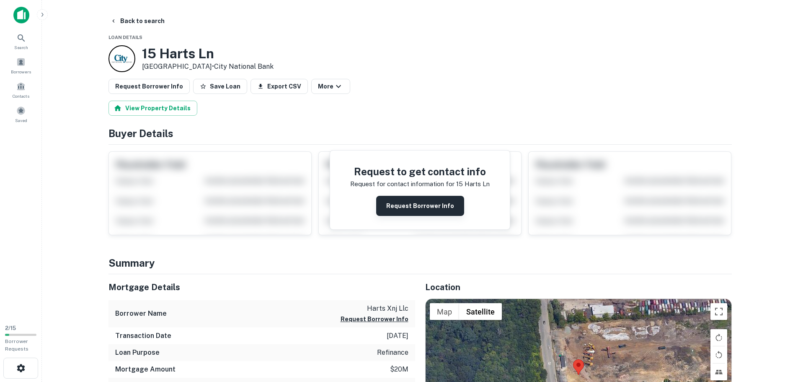
click at [394, 212] on button "Request Borrower Info" at bounding box center [420, 206] width 88 height 20
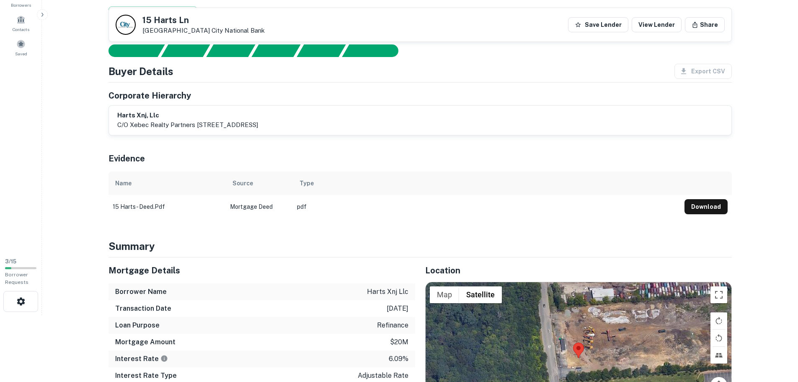
scroll to position [42, 0]
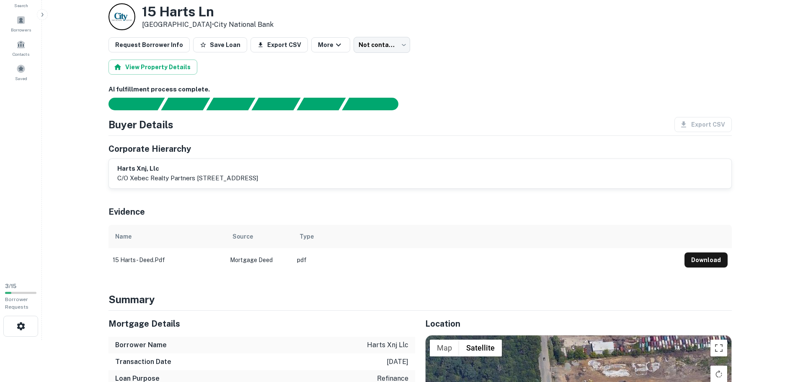
click at [227, 137] on div "Buyer Details Export CSV Corporate Hierarchy harts xnj, llc c/o xebec realty pa…" at bounding box center [421, 153] width 624 height 72
click at [142, 69] on button "View Property Details" at bounding box center [153, 67] width 89 height 15
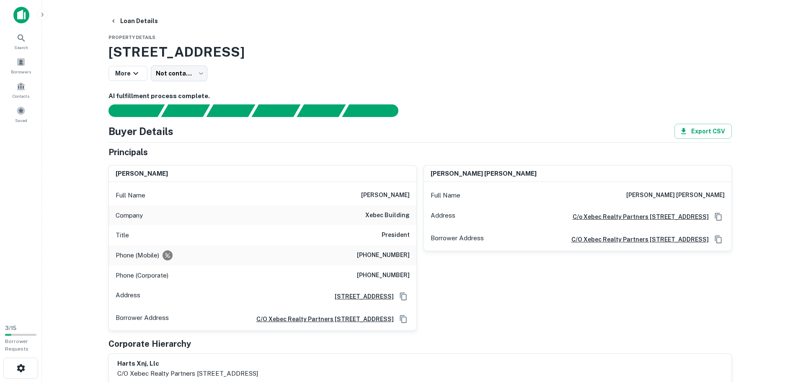
click at [80, 122] on main "Loan Details Property Details [STREET_ADDRESS] More Not contacted **** ​ AI ful…" at bounding box center [420, 191] width 756 height 382
click at [145, 19] on button "Loan Details" at bounding box center [134, 20] width 54 height 15
click at [28, 14] on img at bounding box center [21, 15] width 16 height 17
click at [26, 18] on img at bounding box center [21, 15] width 16 height 17
click at [21, 40] on icon at bounding box center [21, 38] width 10 height 10
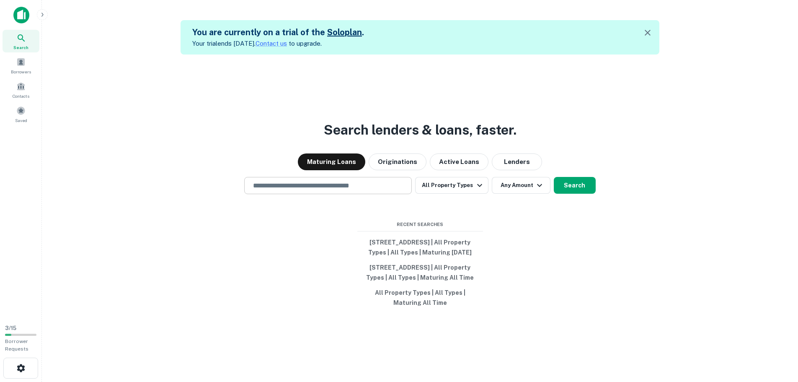
click at [331, 181] on input "text" at bounding box center [328, 186] width 160 height 10
paste input "**********"
type input "**********"
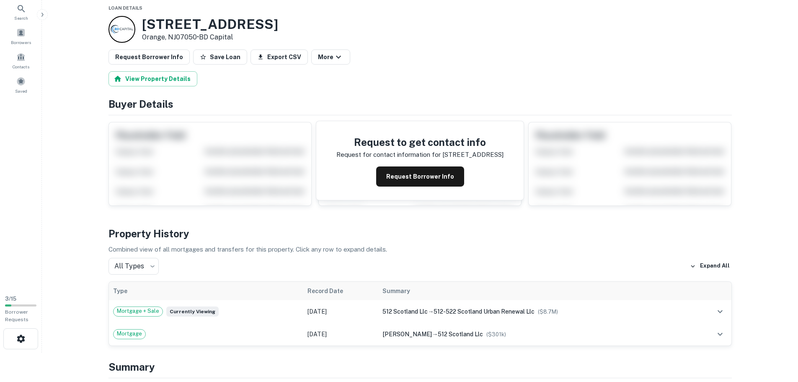
scroll to position [17, 0]
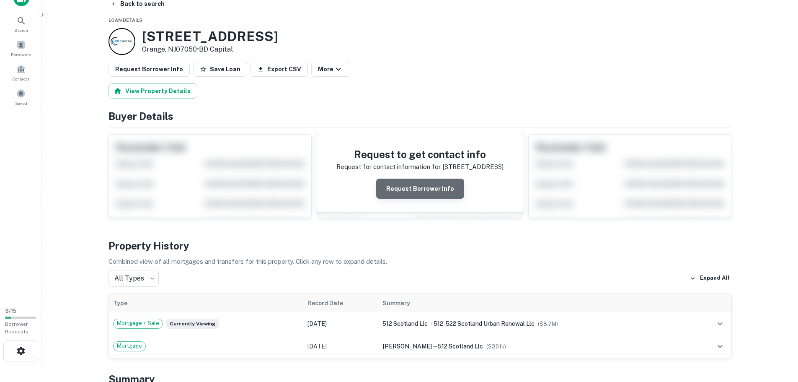
click at [438, 181] on button "Request Borrower Info" at bounding box center [420, 189] width 88 height 20
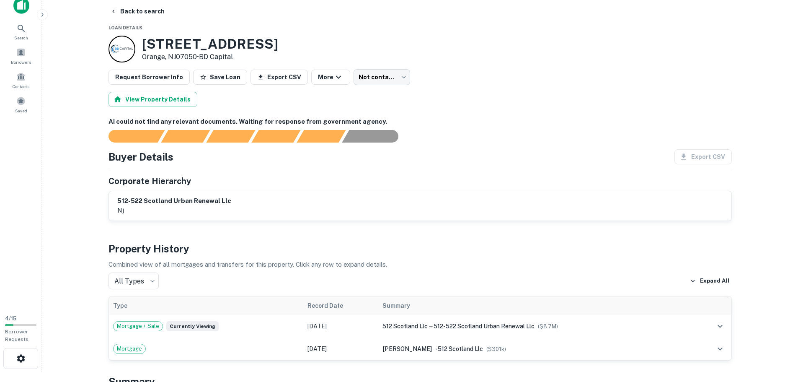
scroll to position [0, 0]
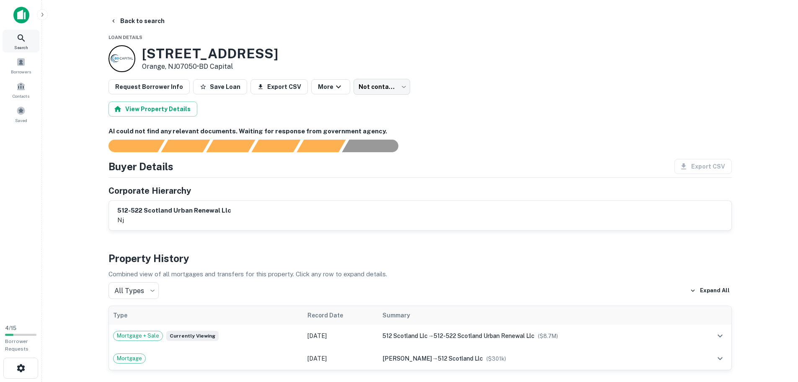
click at [21, 40] on icon at bounding box center [21, 38] width 10 height 10
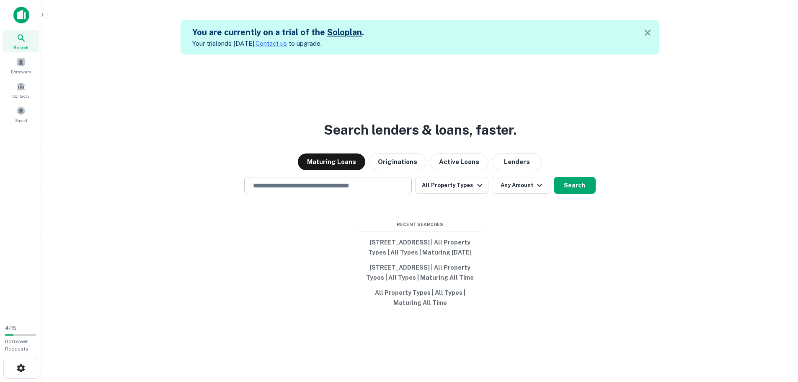
click at [342, 181] on input "text" at bounding box center [328, 186] width 160 height 10
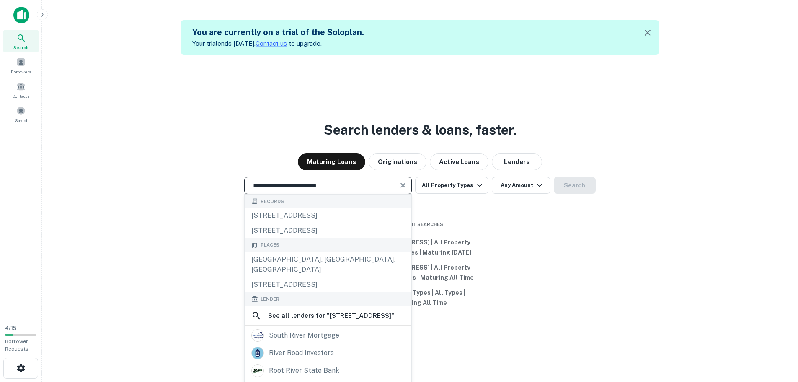
click at [347, 181] on input "**********" at bounding box center [322, 186] width 148 height 10
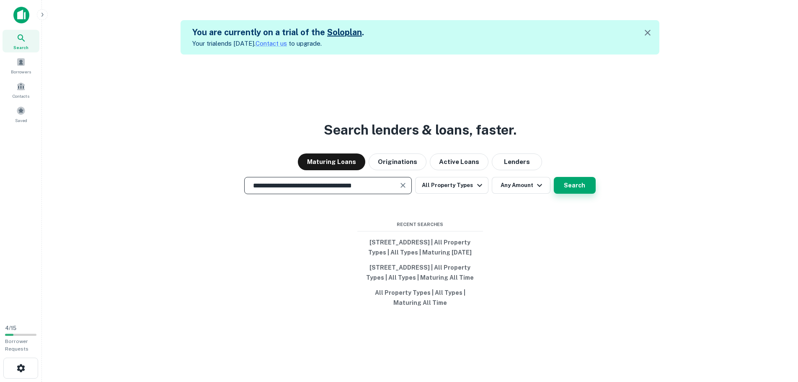
type input "**********"
click at [581, 177] on button "Search" at bounding box center [575, 185] width 42 height 17
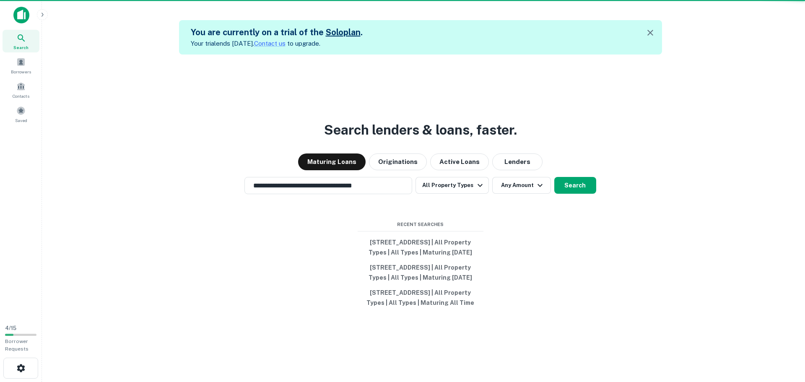
click at [395, 147] on div "[STREET_ADDRESS]" at bounding box center [402, 148] width 163 height 15
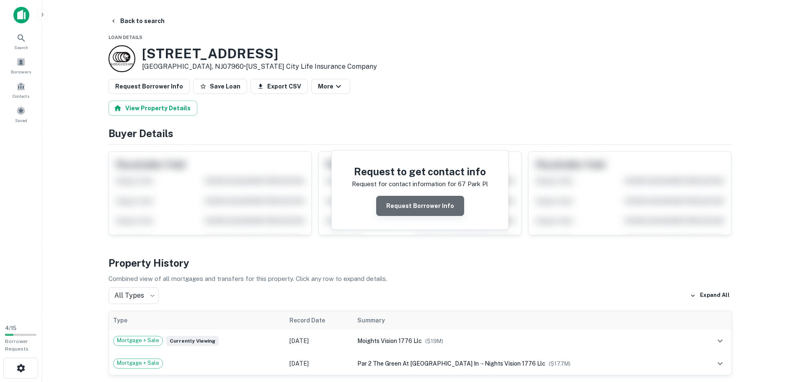
click at [443, 200] on button "Request Borrower Info" at bounding box center [420, 206] width 88 height 20
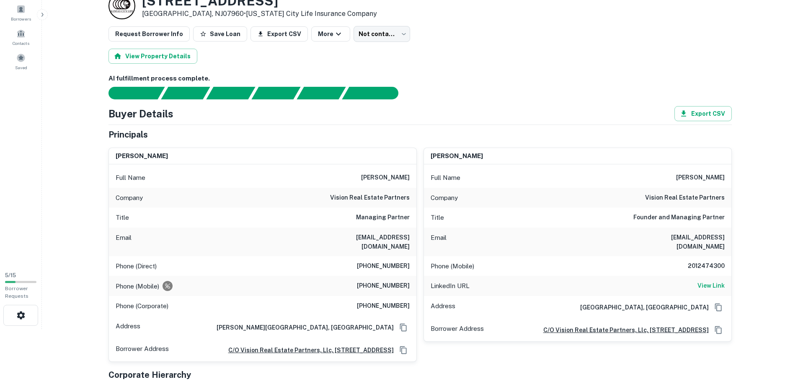
scroll to position [84, 0]
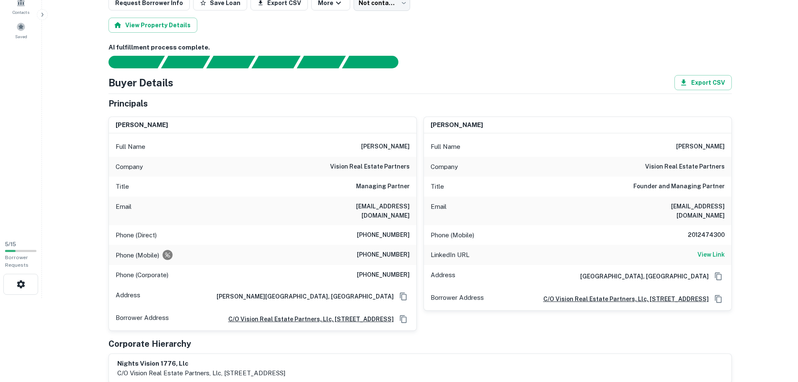
click at [189, 88] on div "Buyer Details Export CSV" at bounding box center [421, 82] width 624 height 15
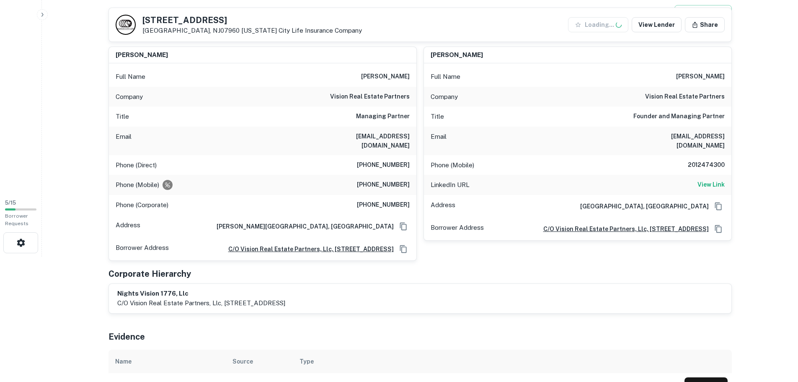
scroll to position [126, 0]
